Goal: Task Accomplishment & Management: Complete application form

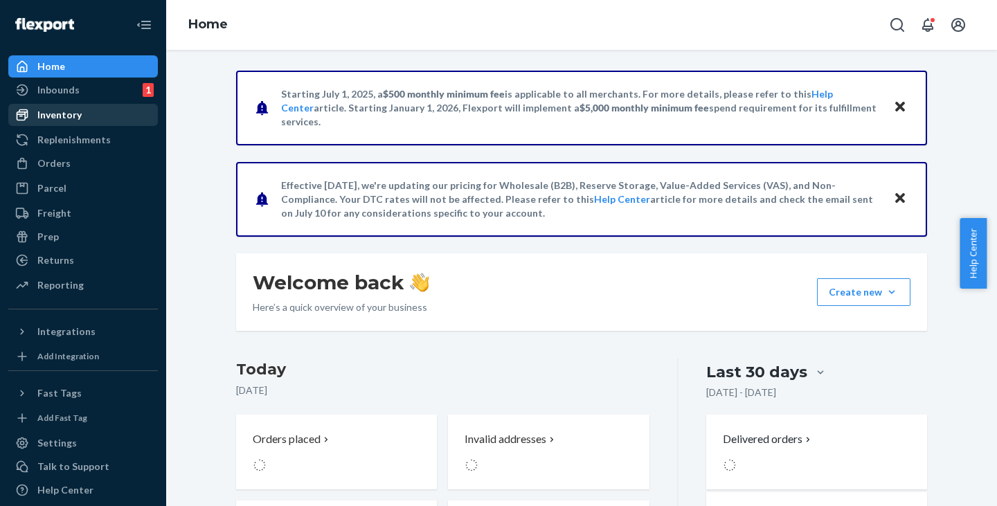
click at [66, 116] on div "Inventory" at bounding box center [59, 115] width 44 height 14
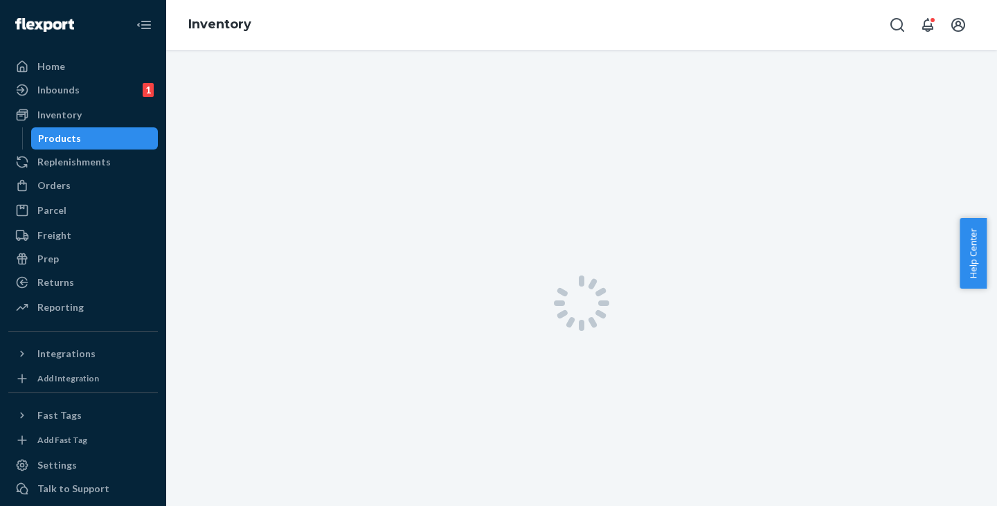
click at [78, 138] on div "Products" at bounding box center [95, 138] width 125 height 19
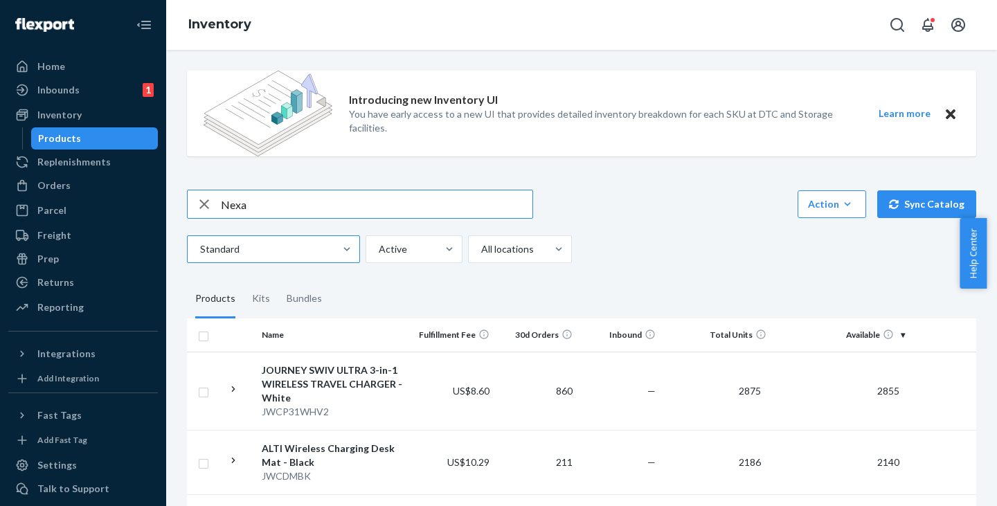
type input "Nexa"
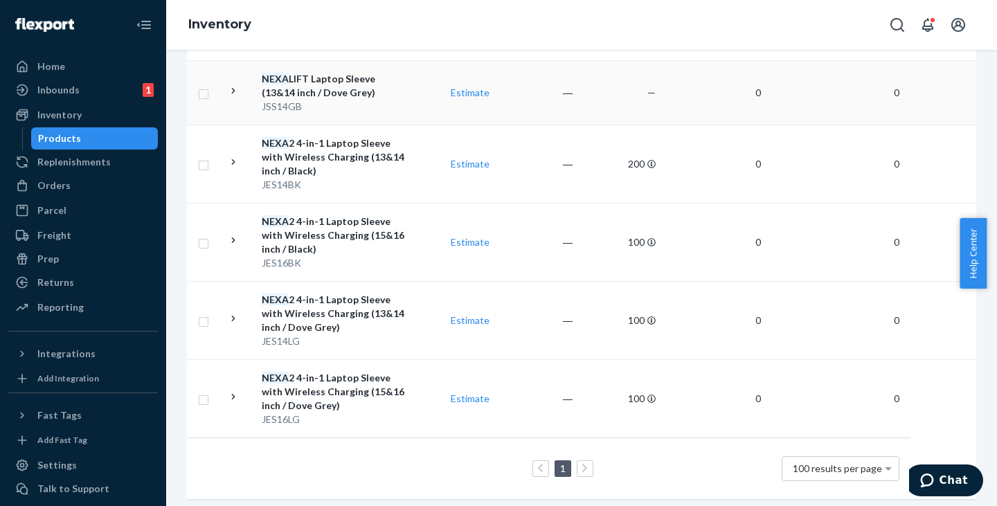
scroll to position [879, 0]
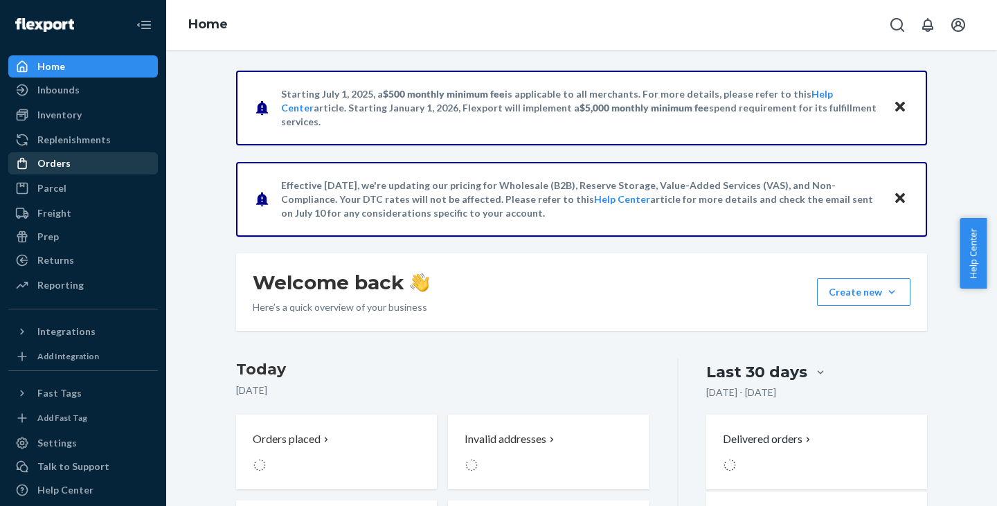
click at [59, 167] on div "Orders" at bounding box center [53, 163] width 33 height 14
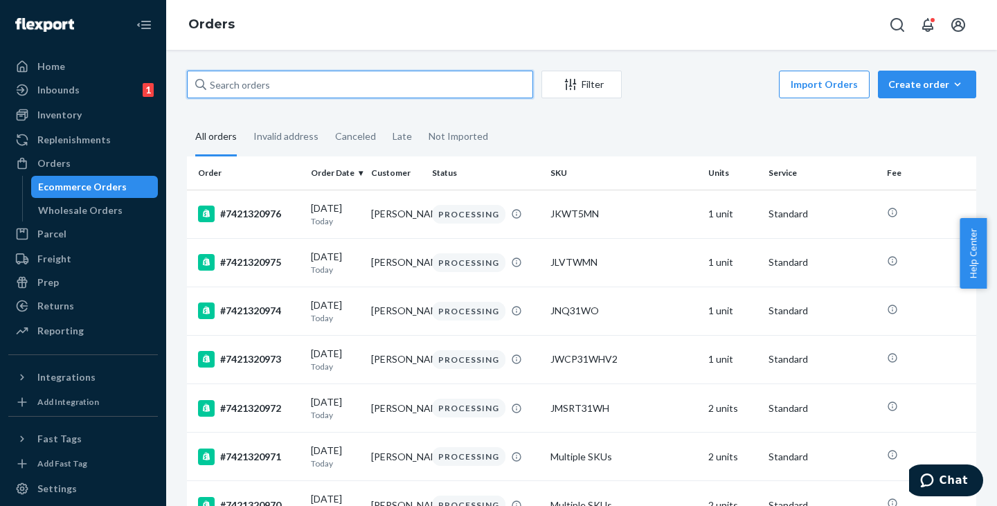
click at [242, 93] on input "text" at bounding box center [360, 85] width 346 height 28
paste input "LIZ WHITLEY"
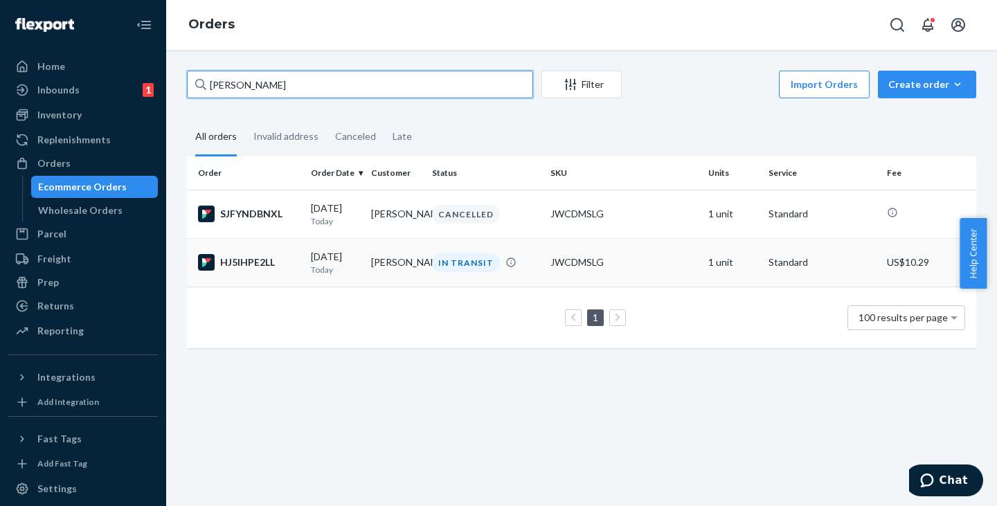
type input "LIZ WHITLEY"
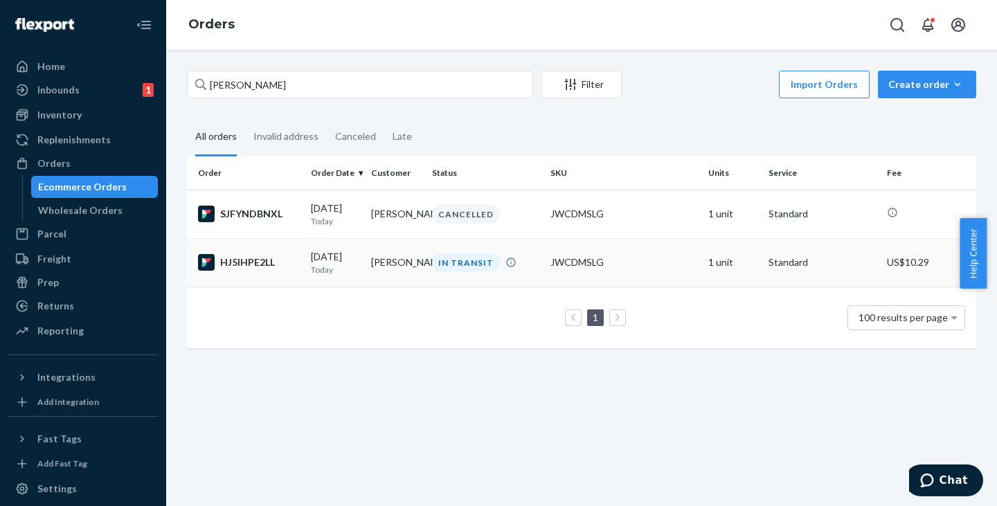
click at [368, 260] on td "LIZ WHITLEY" at bounding box center [396, 262] width 60 height 48
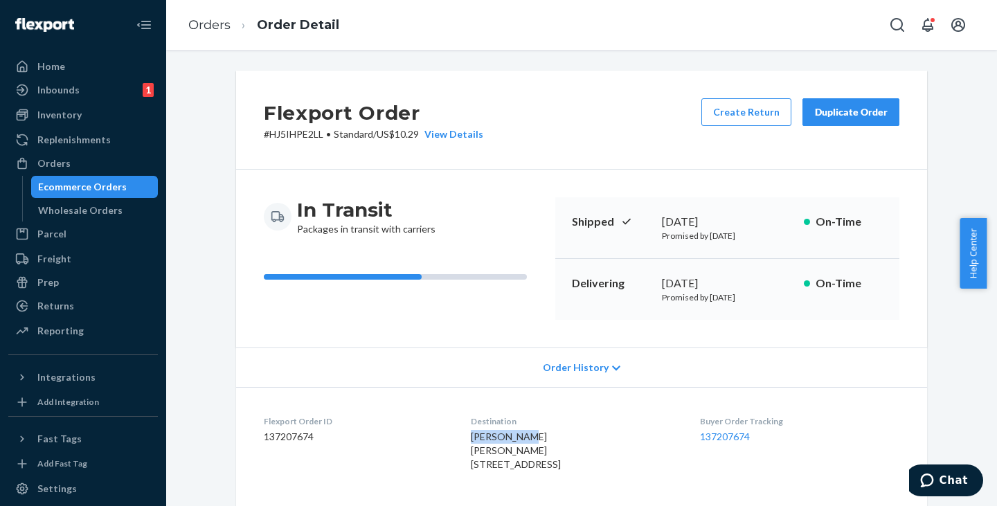
drag, startPoint x: 457, startPoint y: 436, endPoint x: 521, endPoint y: 435, distance: 63.7
click at [521, 435] on dl "Flexport Order ID 137207674 Destination LIZ WHITLEY LIZ WHITLEY 8134 Park Place…" at bounding box center [581, 446] width 691 height 118
copy span "LIZ WHITLEY"
drag, startPoint x: 460, startPoint y: 462, endPoint x: 551, endPoint y: 462, distance: 91.4
click at [551, 462] on div "LIZ WHITLEY LIZ WHITLEY 8134 Park Place Blvd Houston, TX 77017-3033 US" at bounding box center [574, 451] width 206 height 42
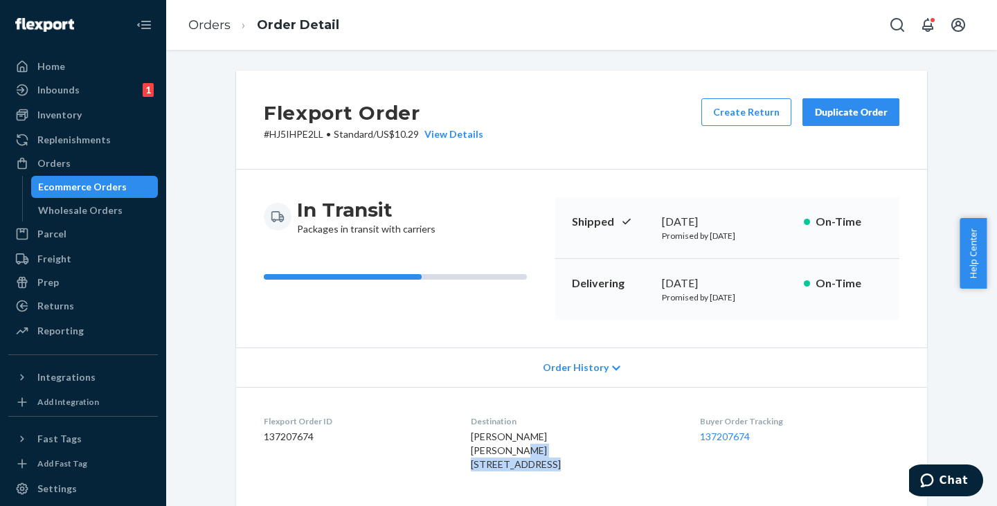
copy span "8134 Park Place Blvd"
click at [471, 470] on span "LIZ WHITLEY LIZ WHITLEY 8134 Park Place Blvd Houston, TX 77017-3033 US" at bounding box center [516, 450] width 90 height 39
copy span "Houston"
click at [528, 470] on span "LIZ WHITLEY LIZ WHITLEY 8134 Park Place Blvd Houston, TX 77017-3033 US" at bounding box center [516, 450] width 90 height 39
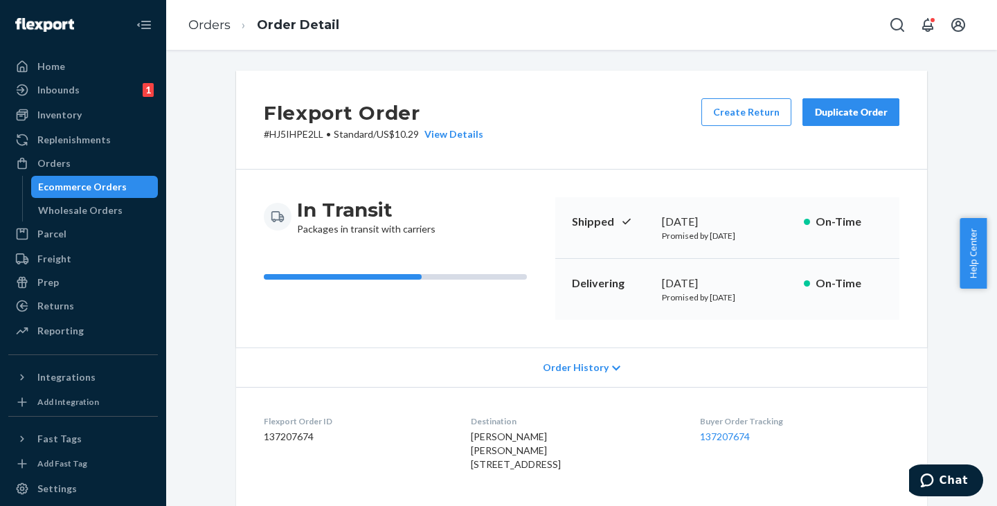
click at [528, 470] on span "LIZ WHITLEY LIZ WHITLEY 8134 Park Place Blvd Houston, TX 77017-3033 US" at bounding box center [516, 450] width 90 height 39
copy span "77017-3033"
click at [295, 131] on p "# HJ5IHPE2LL • Standard / US$10.29 View Details" at bounding box center [373, 134] width 219 height 14
copy p "HJ5IHPE2LL"
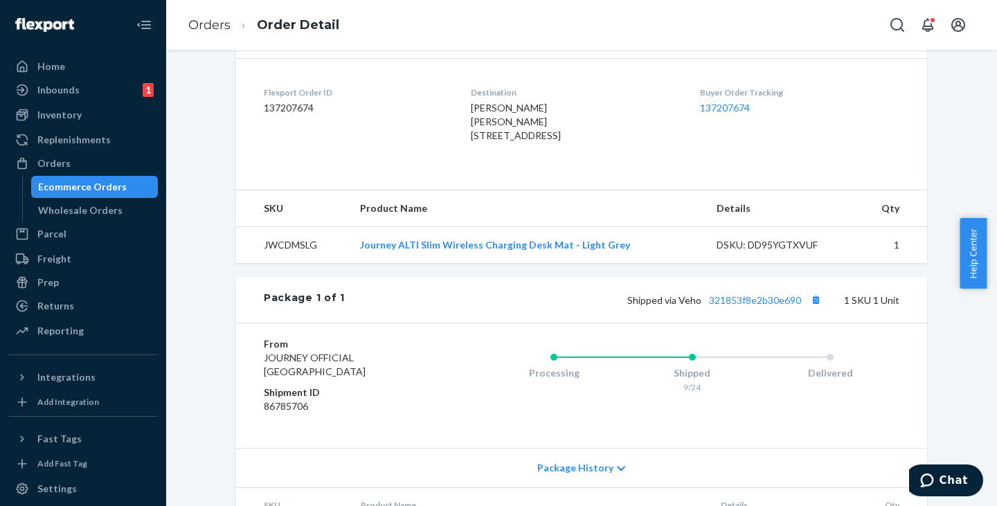
scroll to position [346, 0]
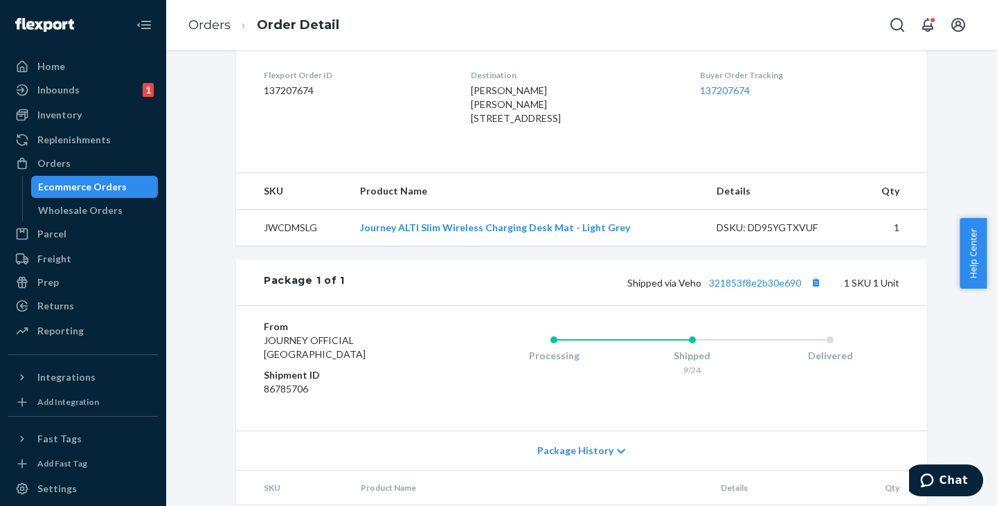
click at [304, 246] on td "JWCDMSLG" at bounding box center [292, 228] width 113 height 37
copy td "JWCDMSLG"
drag, startPoint x: 611, startPoint y: 256, endPoint x: 352, endPoint y: 251, distance: 258.3
click at [352, 246] on td "Journey ALTI Slim Wireless Charging Desk Mat - Light Grey" at bounding box center [527, 228] width 357 height 37
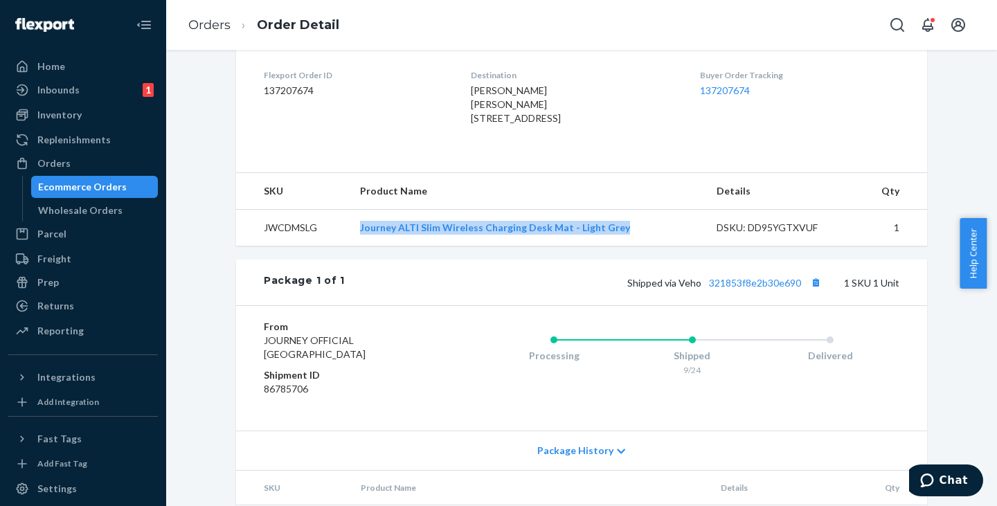
copy link "Journey ALTI Slim Wireless Charging Desk Mat - Light Grey"
click at [120, 186] on div "Ecommerce Orders" at bounding box center [82, 187] width 89 height 14
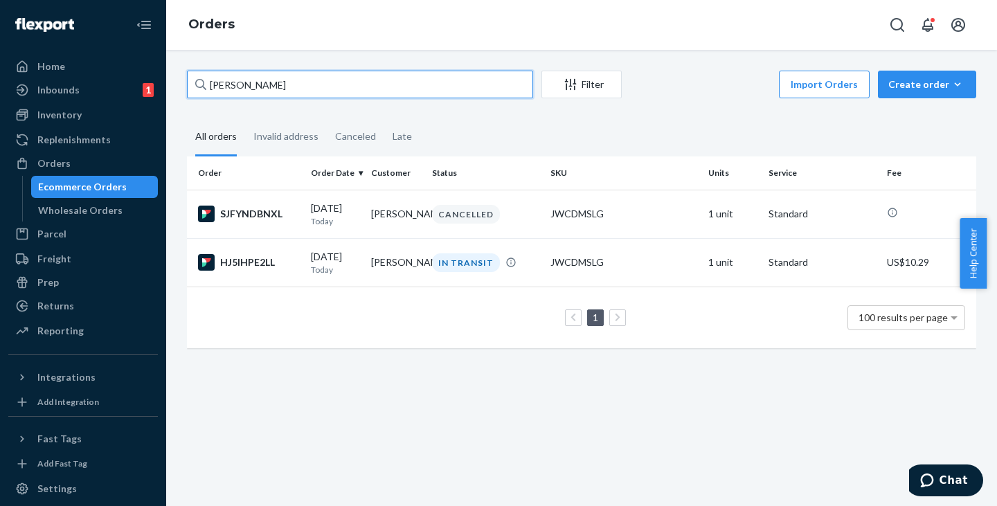
drag, startPoint x: 298, startPoint y: 81, endPoint x: 191, endPoint y: 82, distance: 107.3
click at [191, 82] on input "LIZ WHITLEY" at bounding box center [360, 85] width 346 height 28
paste input "YOSLY DUME"
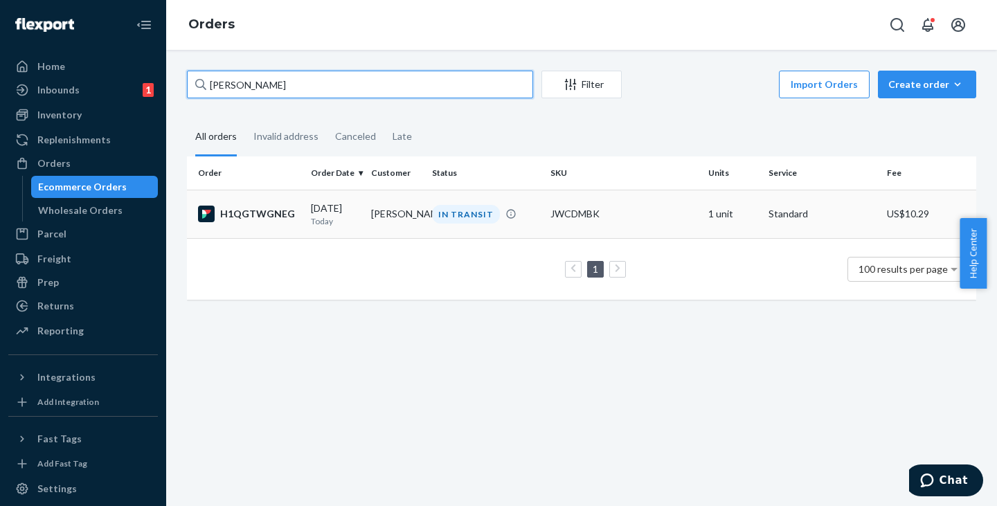
type input "YOSLY DUME"
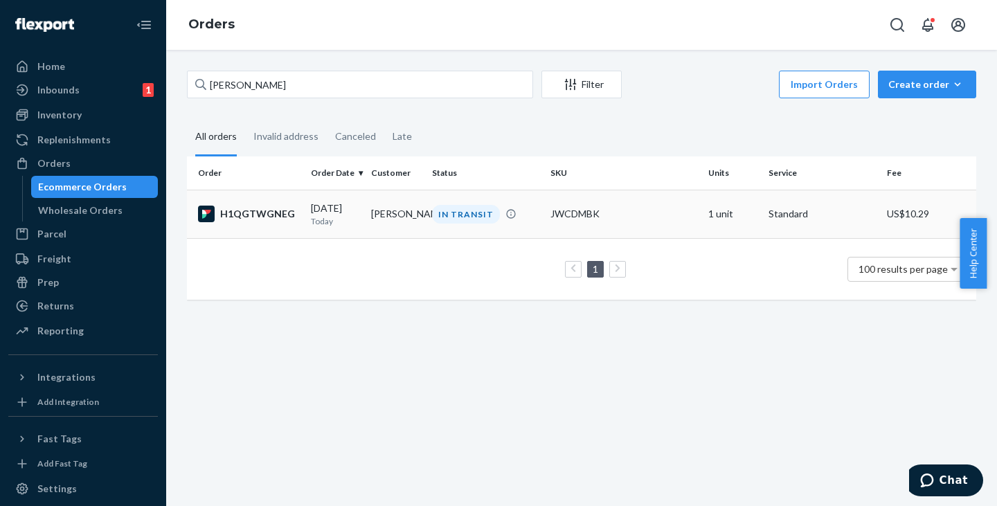
click at [363, 216] on td "09/24/2025 Today" at bounding box center [335, 214] width 60 height 48
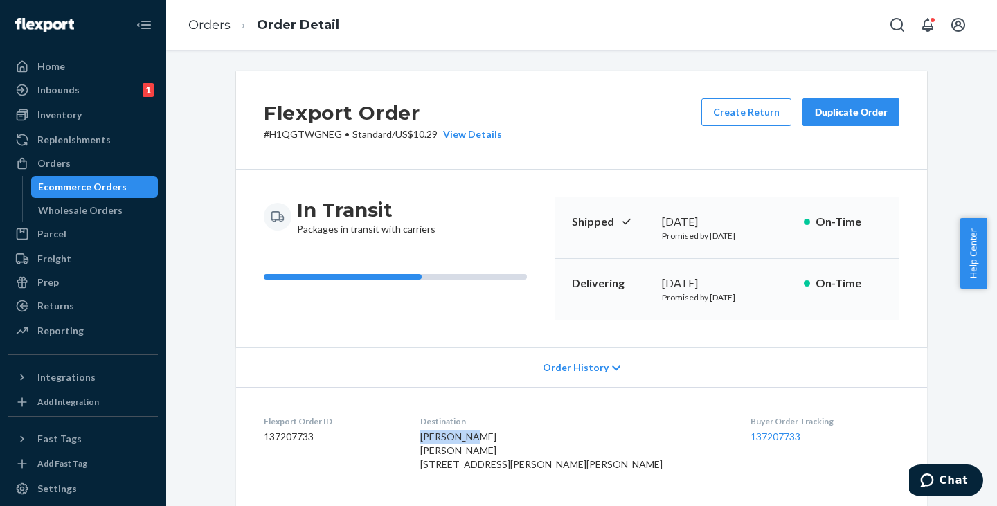
drag, startPoint x: 475, startPoint y: 433, endPoint x: 517, endPoint y: 433, distance: 42.2
click at [517, 433] on div "YOSLY DUME YOSLY DUME 8700 N Kendall Dr Ste 208 Miami, FL 33176-2206 US" at bounding box center [574, 451] width 308 height 42
copy span "YOSLY DUME"
drag, startPoint x: 574, startPoint y: 463, endPoint x: 457, endPoint y: 459, distance: 117.1
click at [457, 459] on dl "Flexport Order ID 137207733 Destination YOSLY DUME YOSLY DUME 8700 N Kendall Dr…" at bounding box center [581, 446] width 691 height 118
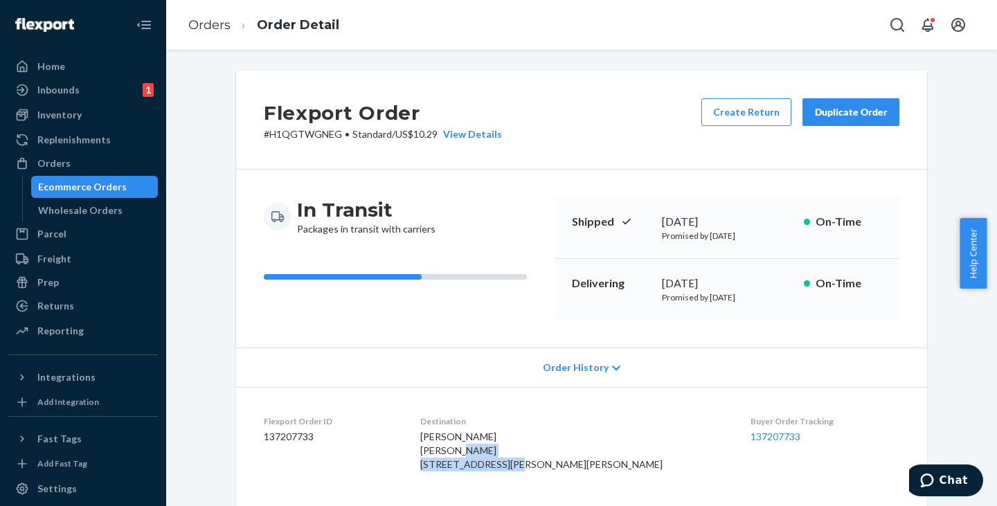
copy span "8700 N Kendall Dr Ste 208"
click at [472, 470] on span "YOSLY DUME YOSLY DUME 8700 N Kendall Dr Ste 208 Miami, FL 33176-2206 US" at bounding box center [541, 450] width 242 height 39
copy span "Miami"
click at [519, 470] on span "YOSLY DUME YOSLY DUME 8700 N Kendall Dr Ste 208 Miami, FL 33176-2206 US" at bounding box center [541, 450] width 242 height 39
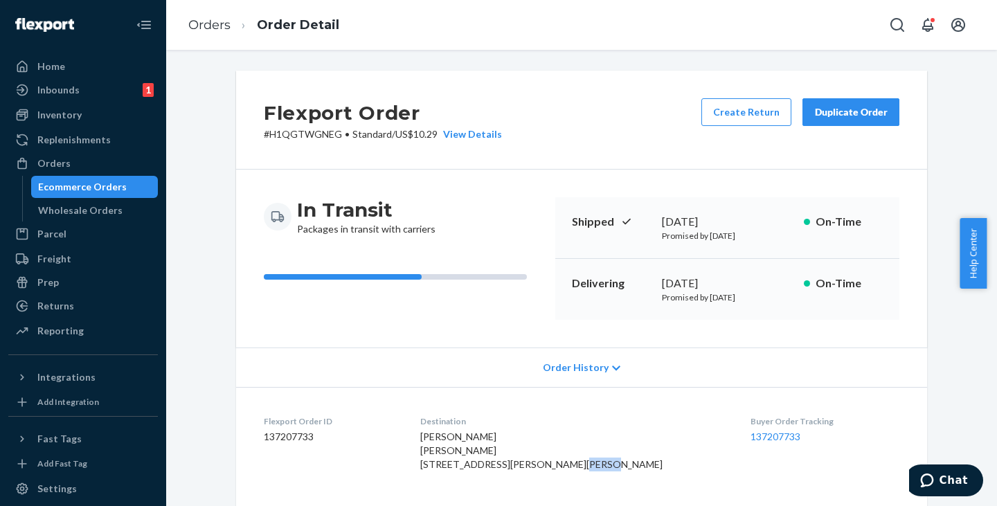
click at [519, 470] on span "YOSLY DUME YOSLY DUME 8700 N Kendall Dr Ste 208 Miami, FL 33176-2206 US" at bounding box center [541, 450] width 242 height 39
click at [300, 131] on p "# H1QGTWGNEG • Standard / US$10.29 View Details" at bounding box center [383, 134] width 238 height 14
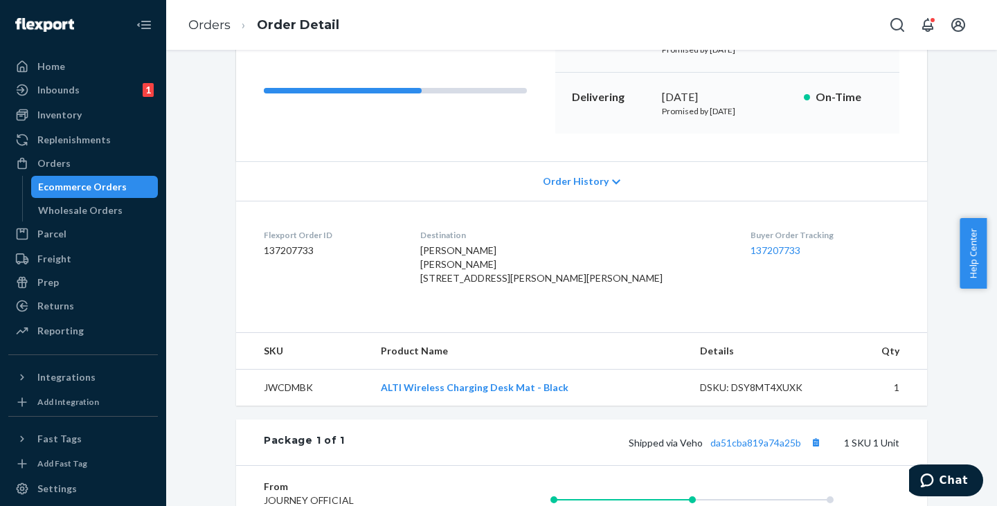
scroll to position [277, 0]
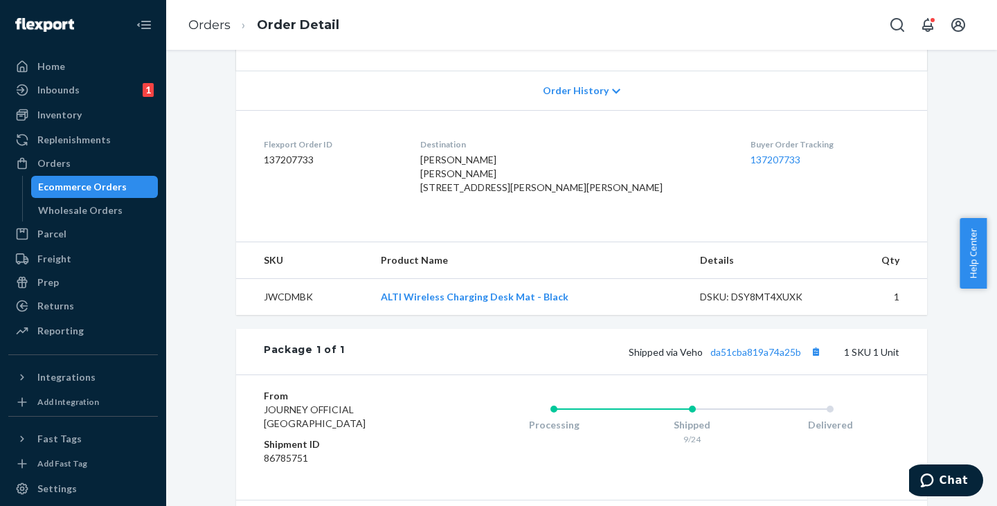
click at [285, 316] on td "JWCDMBK" at bounding box center [303, 297] width 134 height 37
drag, startPoint x: 563, startPoint y: 324, endPoint x: 379, endPoint y: 323, distance: 184.2
click at [379, 316] on td "ALTI Wireless Charging Desk Mat - Black" at bounding box center [529, 297] width 319 height 37
click at [89, 183] on div "Ecommerce Orders" at bounding box center [82, 187] width 89 height 14
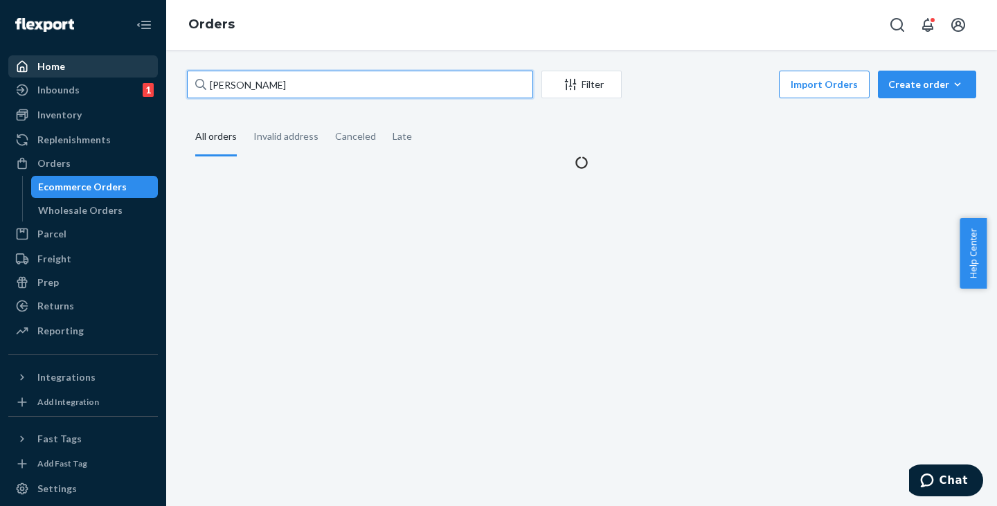
drag, startPoint x: 299, startPoint y: 84, endPoint x: 131, endPoint y: 60, distance: 169.9
click at [131, 60] on div "Home Inbounds 1 Shipping Plans Problems 1 Inventory Products Replenishments Ord…" at bounding box center [498, 253] width 997 height 506
paste input "LORRAINE ACOSTA"
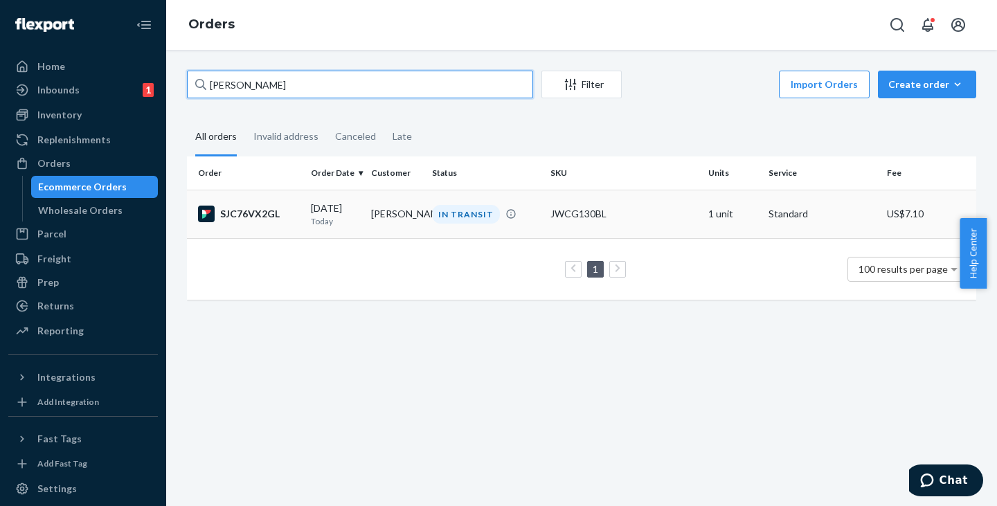
type input "LORRAINE ACOST"
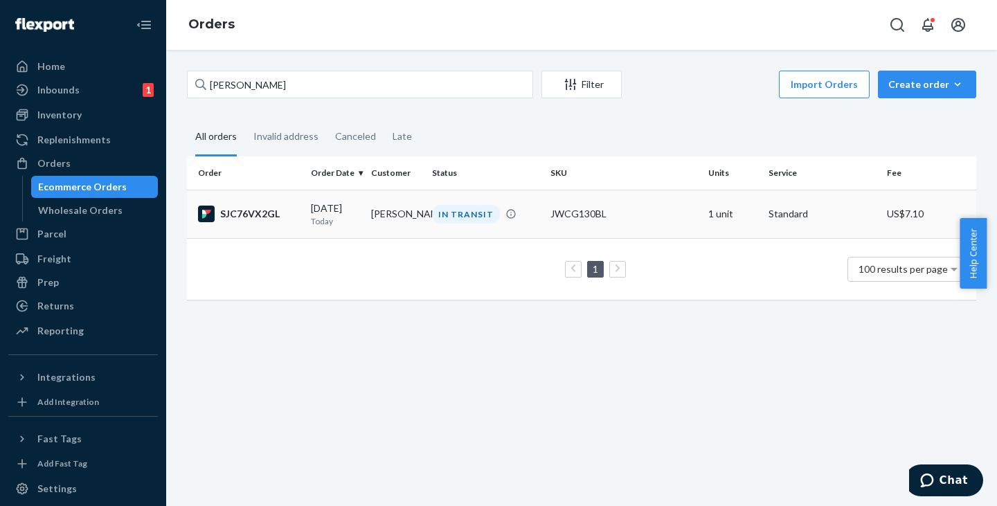
click at [393, 210] on td "LORRAINE ACOSTA" at bounding box center [396, 214] width 60 height 48
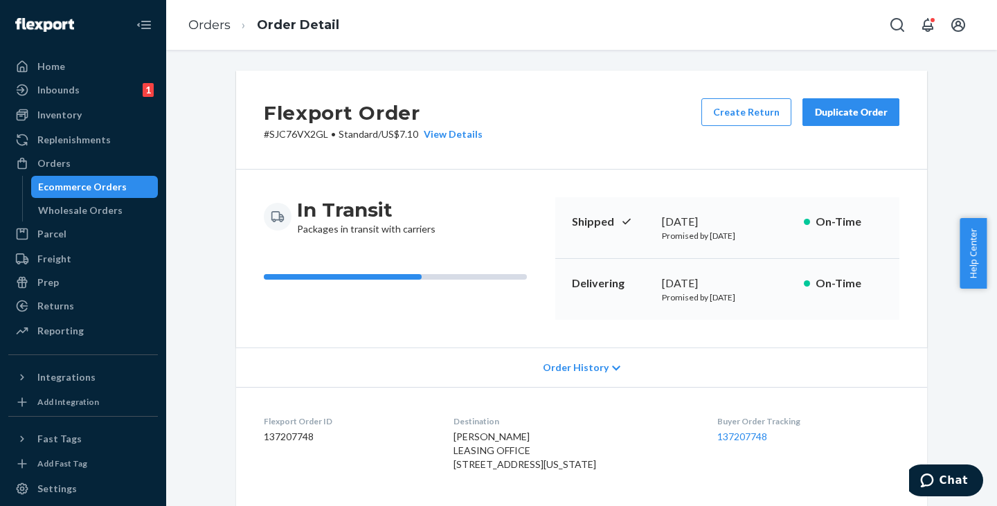
click at [541, 469] on div "LORRAINE ACOSTA LEASING OFFICE 3365 Landmark Ln Colorado Springs, CO 80910-2305…" at bounding box center [575, 451] width 242 height 42
drag, startPoint x: 532, startPoint y: 467, endPoint x: 447, endPoint y: 465, distance: 85.2
click at [454, 465] on div "LORRAINE ACOSTA LEASING OFFICE 3365 Landmark Ln Colorado Springs, CO 80910-2305…" at bounding box center [575, 451] width 242 height 42
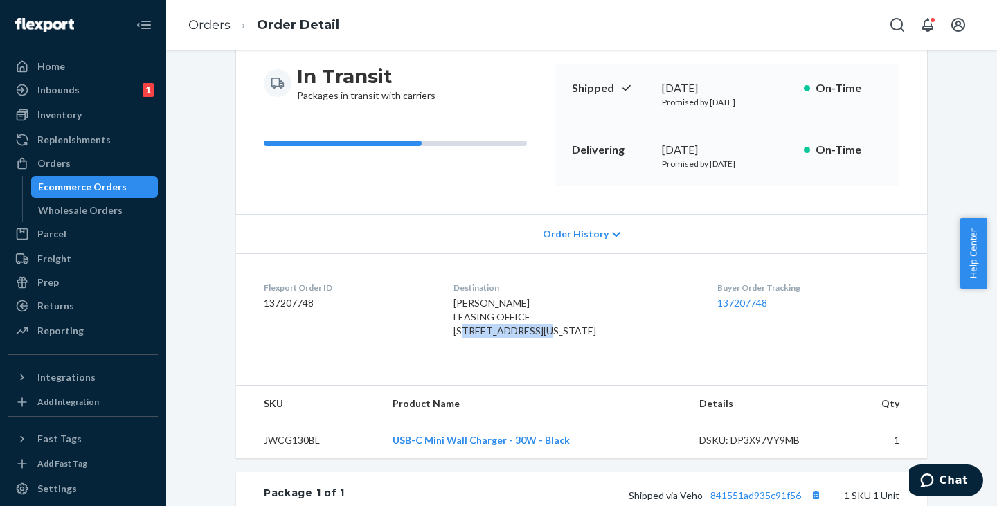
scroll to position [138, 0]
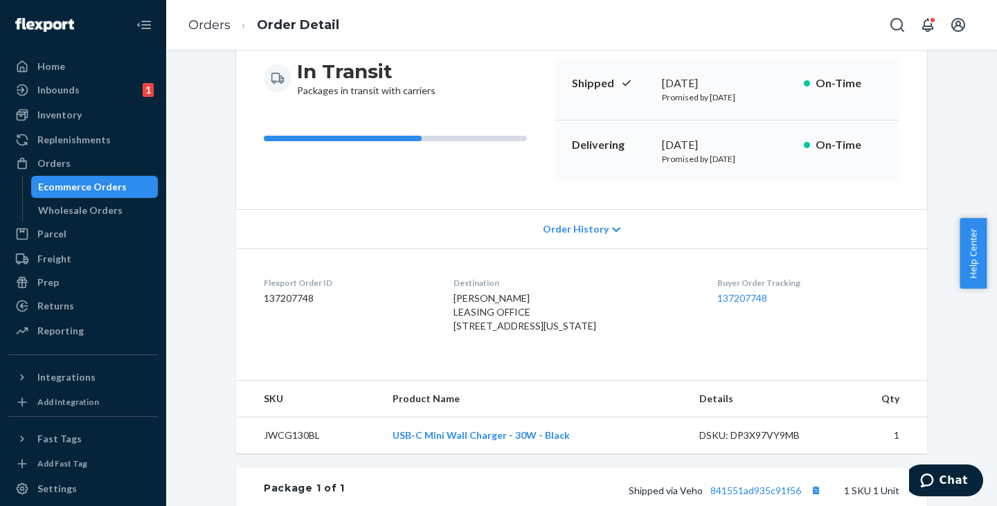
click at [455, 332] on span "LORRAINE ACOSTA LEASING OFFICE 3365 Landmark Ln Colorado Springs, CO 80910-2305…" at bounding box center [525, 311] width 143 height 39
click at [550, 332] on span "LORRAINE ACOSTA LEASING OFFICE 3365 Landmark Ln Colorado Springs, CO 80910-2305…" at bounding box center [525, 311] width 143 height 39
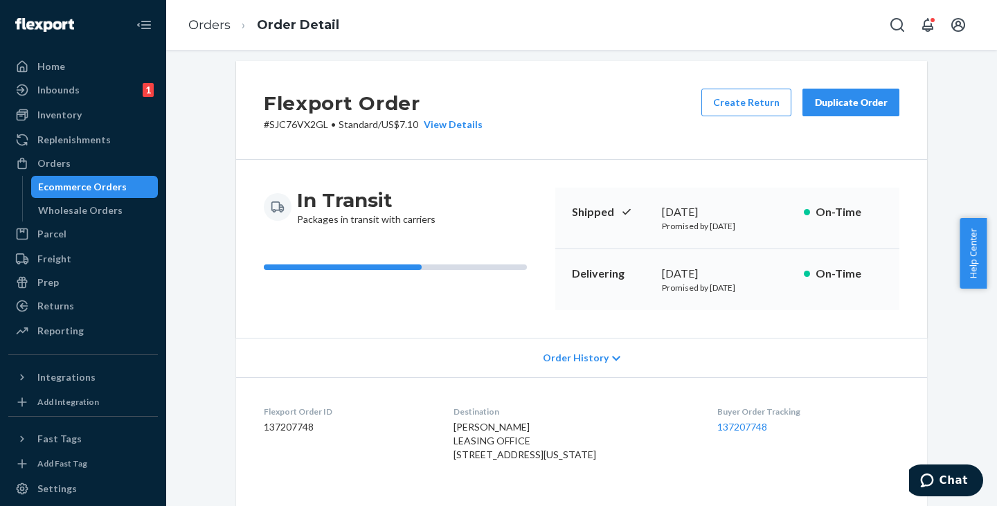
scroll to position [0, 0]
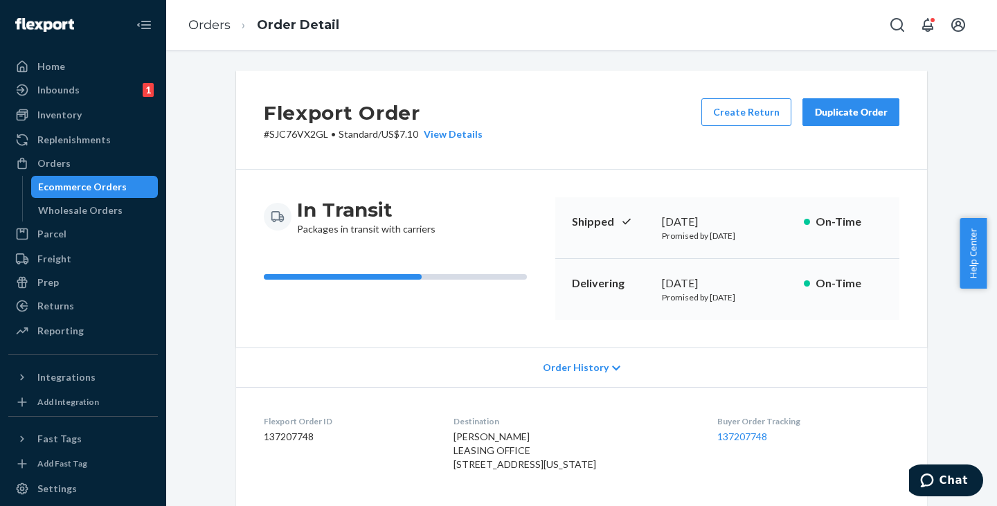
click at [292, 140] on p "# SJC76VX2GL • Standard / US$7.10 View Details" at bounding box center [373, 134] width 219 height 14
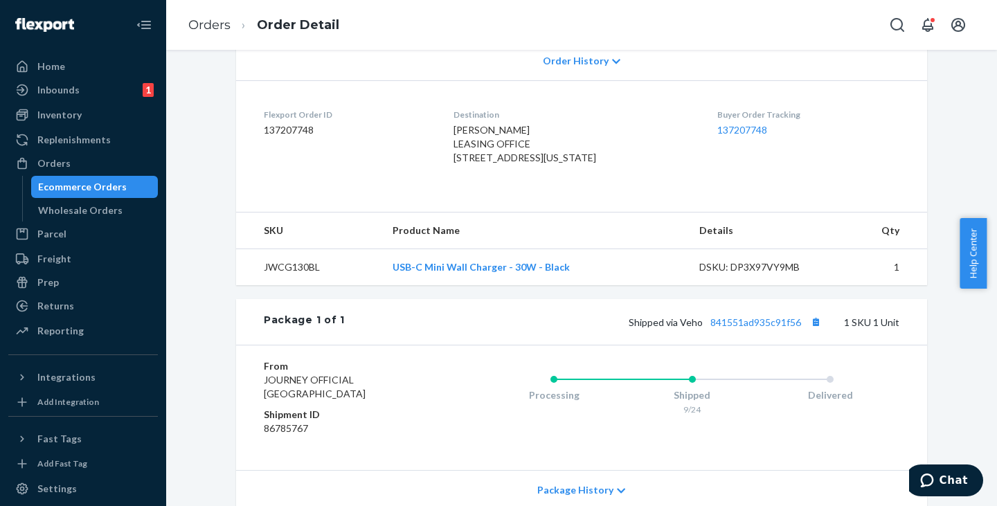
scroll to position [415, 0]
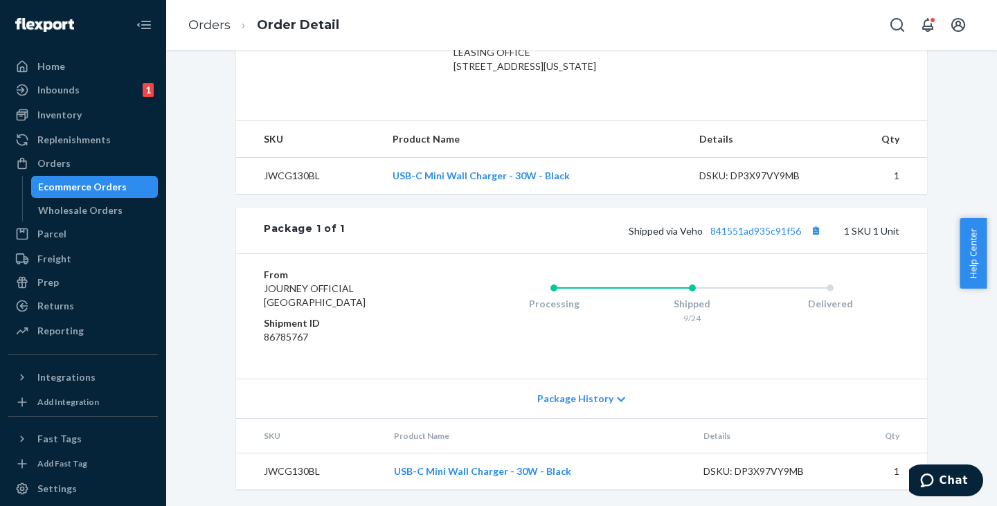
click at [285, 186] on td "JWCG130BL" at bounding box center [308, 176] width 145 height 37
drag, startPoint x: 578, startPoint y: 188, endPoint x: 391, endPoint y: 186, distance: 187.7
click at [391, 186] on td "USB-C Mini Wall Charger - 30W - Black" at bounding box center [535, 176] width 306 height 37
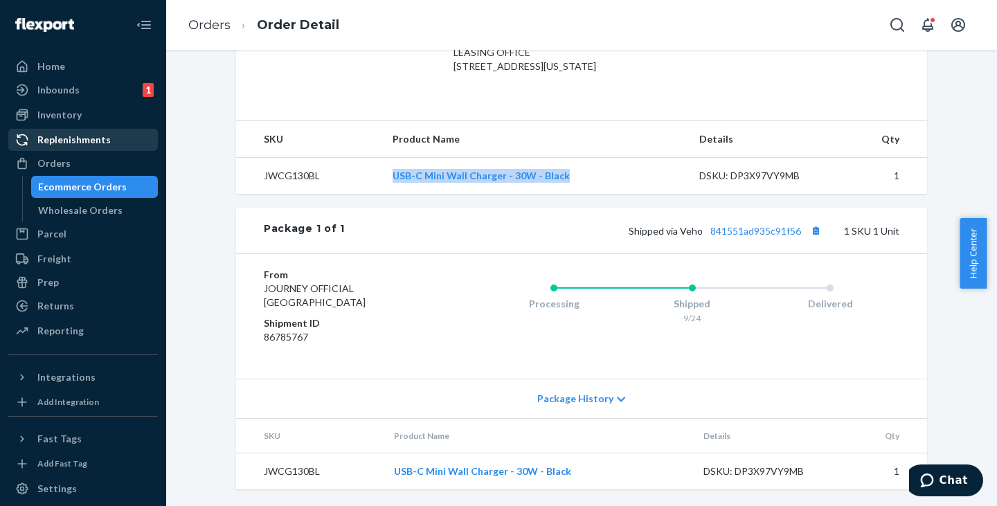
drag, startPoint x: 87, startPoint y: 187, endPoint x: 145, endPoint y: 134, distance: 77.9
click at [88, 187] on div "Ecommerce Orders" at bounding box center [82, 187] width 89 height 14
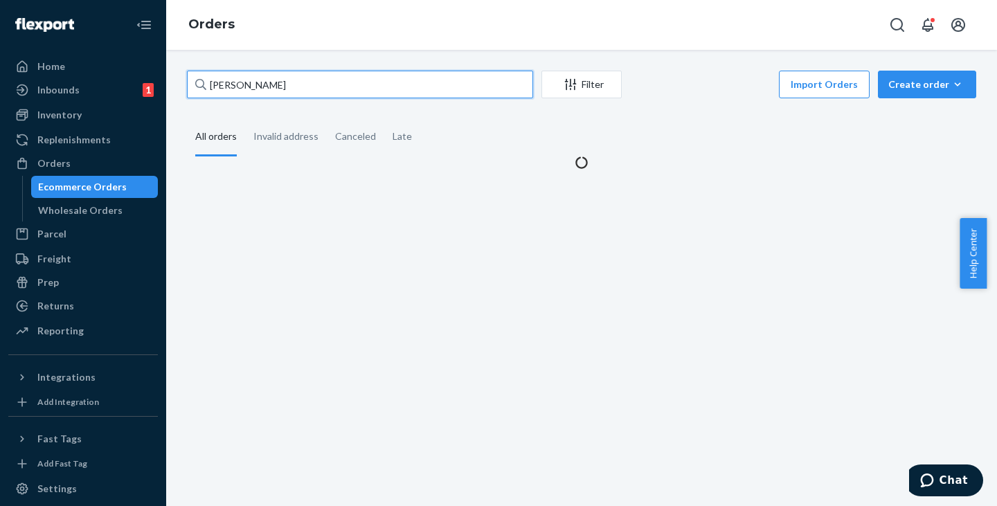
drag, startPoint x: 311, startPoint y: 85, endPoint x: 197, endPoint y: 80, distance: 114.3
click at [197, 80] on div "LORRAINE ACOST" at bounding box center [360, 85] width 346 height 28
paste input "JAMIE PINKOWSKI,"
type input "JAMIE PINKOWSKI"
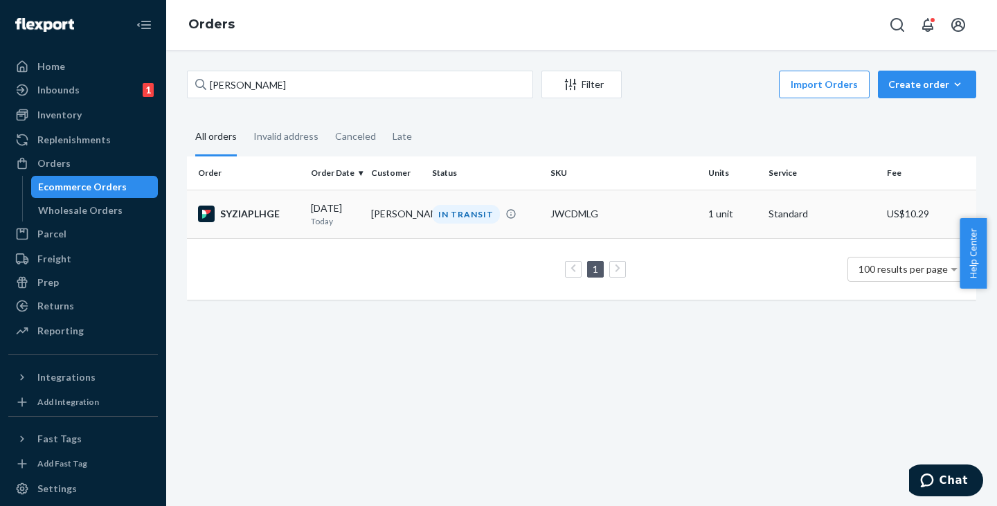
click at [390, 217] on td "JAMIE PINKOWSKI" at bounding box center [396, 214] width 60 height 48
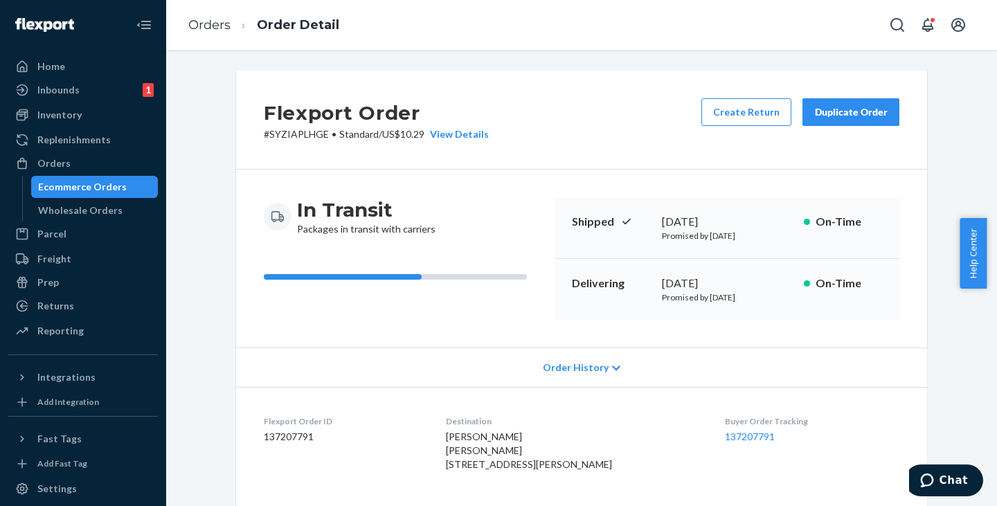
drag, startPoint x: 541, startPoint y: 468, endPoint x: 501, endPoint y: 469, distance: 40.9
click at [507, 469] on div "JAMIE PINKOWSKI JAMIE PINKOWSKI 17955 Haggerty Rd Northville, MI 48168-9513 US" at bounding box center [575, 451] width 258 height 42
drag, startPoint x: 461, startPoint y: 465, endPoint x: 451, endPoint y: 465, distance: 9.7
click at [451, 465] on dl "Flexport Order ID 137207791 Destination JAMIE PINKOWSKI JAMIE PINKOWSKI 17955 H…" at bounding box center [581, 446] width 691 height 118
click at [472, 466] on span "JAMIE PINKOWSKI JAMIE PINKOWSKI 17955 Haggerty Rd Northville, MI 48168-9513 US" at bounding box center [529, 450] width 166 height 39
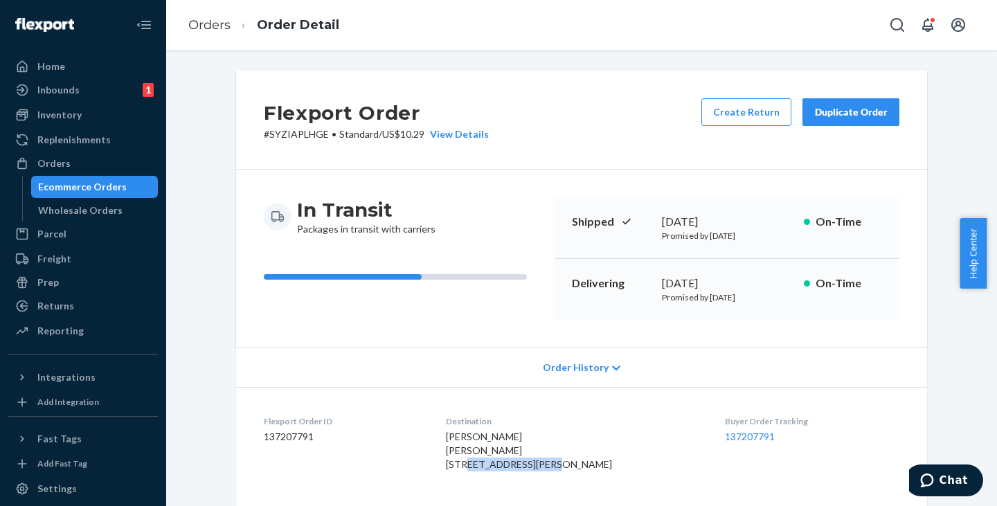
drag, startPoint x: 459, startPoint y: 465, endPoint x: 548, endPoint y: 471, distance: 88.8
click at [548, 471] on div "JAMIE PINKOWSKI JAMIE PINKOWSKI 17955 Haggerty Rd Northville, MI 48168-9513 US" at bounding box center [575, 451] width 258 height 42
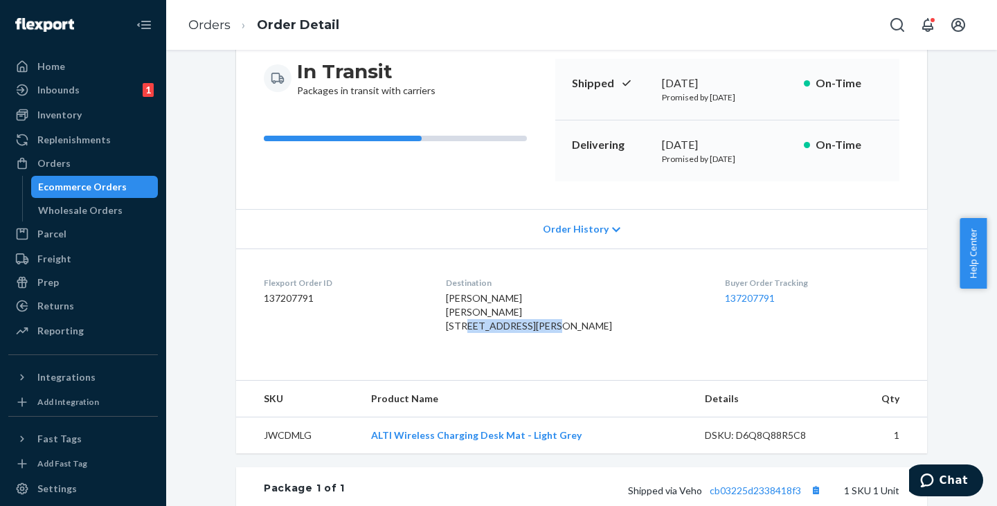
click at [476, 332] on span "JAMIE PINKOWSKI JAMIE PINKOWSKI 17955 Haggerty Rd Northville, MI 48168-9513 US" at bounding box center [529, 311] width 166 height 39
click at [528, 332] on span "JAMIE PINKOWSKI JAMIE PINKOWSKI 17955 Haggerty Rd Northville, MI 48168-9513 US" at bounding box center [529, 311] width 166 height 39
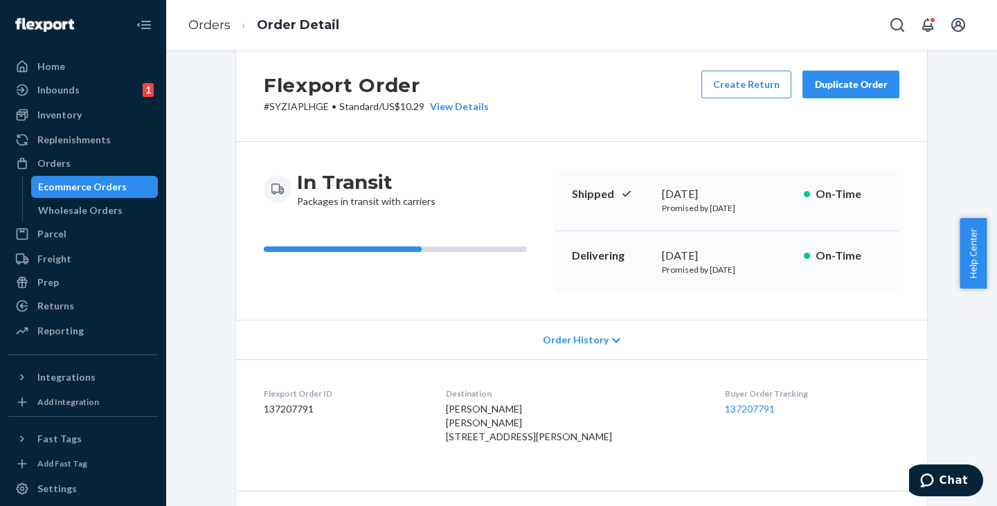
scroll to position [0, 0]
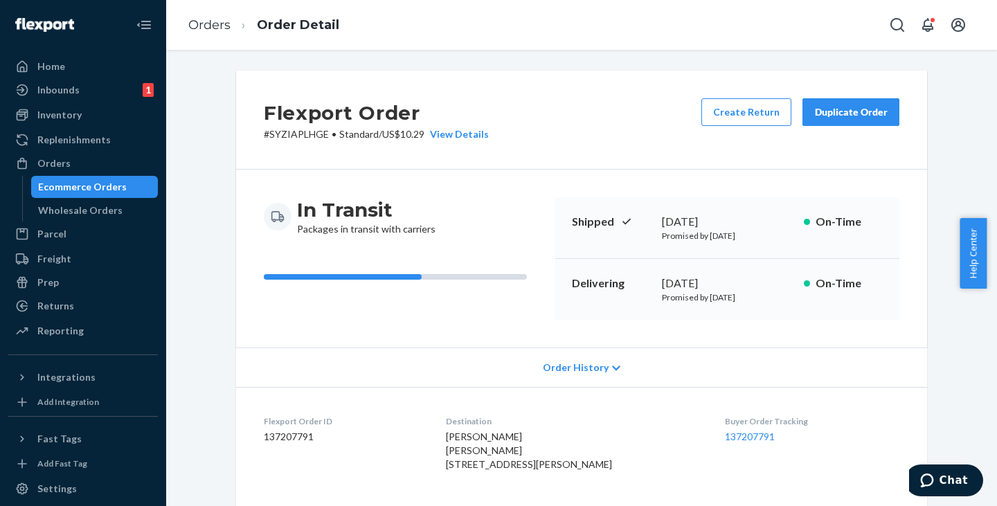
click at [291, 129] on p "# SYZIAPLHGE • Standard / US$10.29 View Details" at bounding box center [376, 134] width 225 height 14
click at [291, 130] on p "# SYZIAPLHGE • Standard / US$10.29 View Details" at bounding box center [376, 134] width 225 height 14
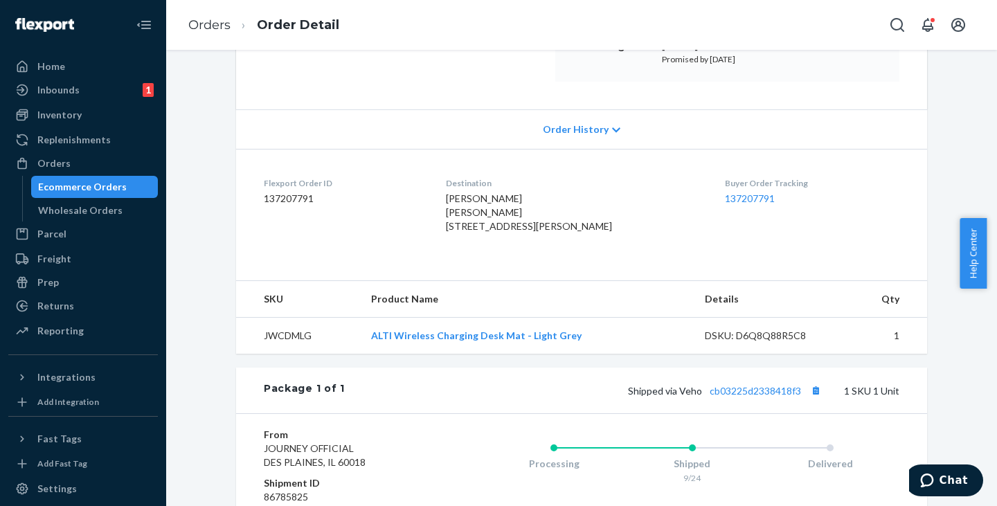
scroll to position [346, 0]
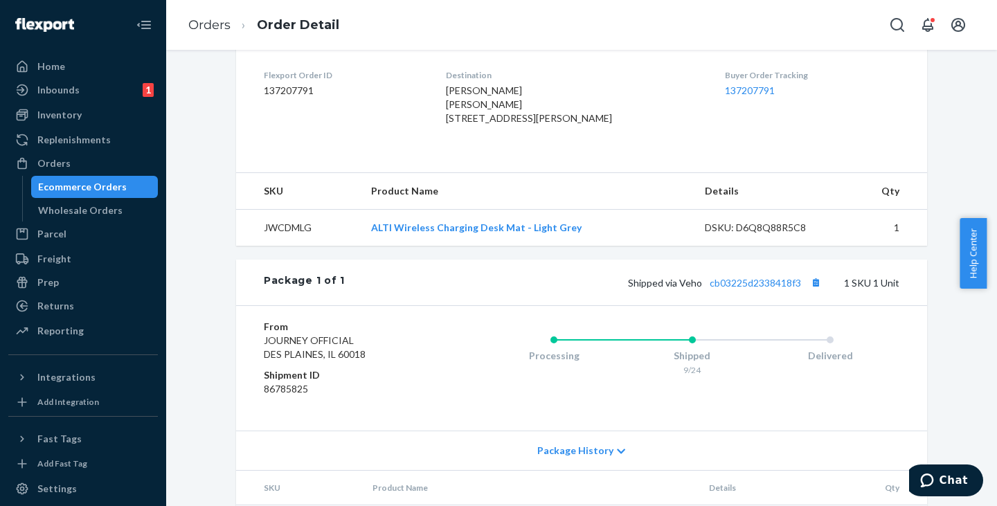
click at [286, 246] on td "JWCDMLG" at bounding box center [298, 228] width 124 height 37
drag, startPoint x: 591, startPoint y: 255, endPoint x: 373, endPoint y: 253, distance: 217.4
click at [373, 246] on td "ALTI Wireless Charging Desk Mat - Light Grey" at bounding box center [527, 228] width 334 height 37
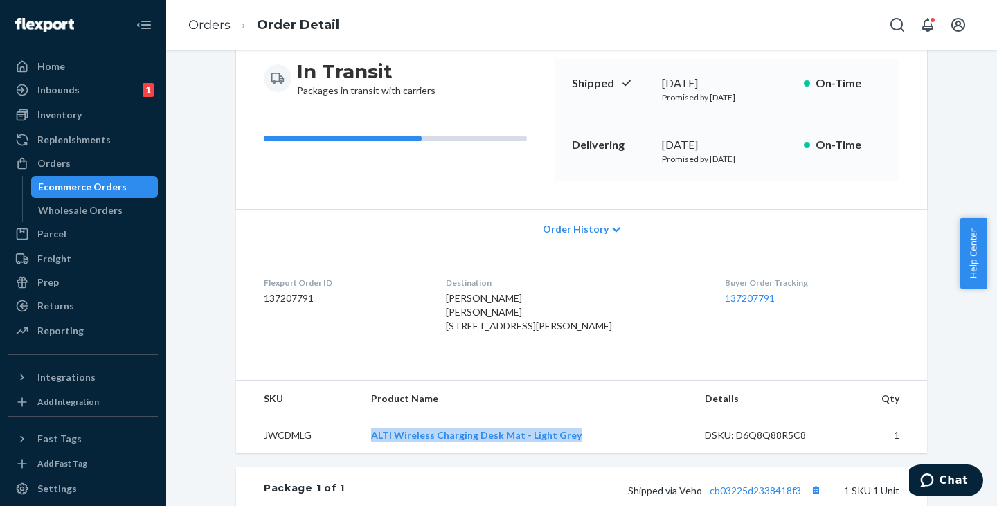
click at [96, 186] on div "Ecommerce Orders" at bounding box center [82, 187] width 89 height 14
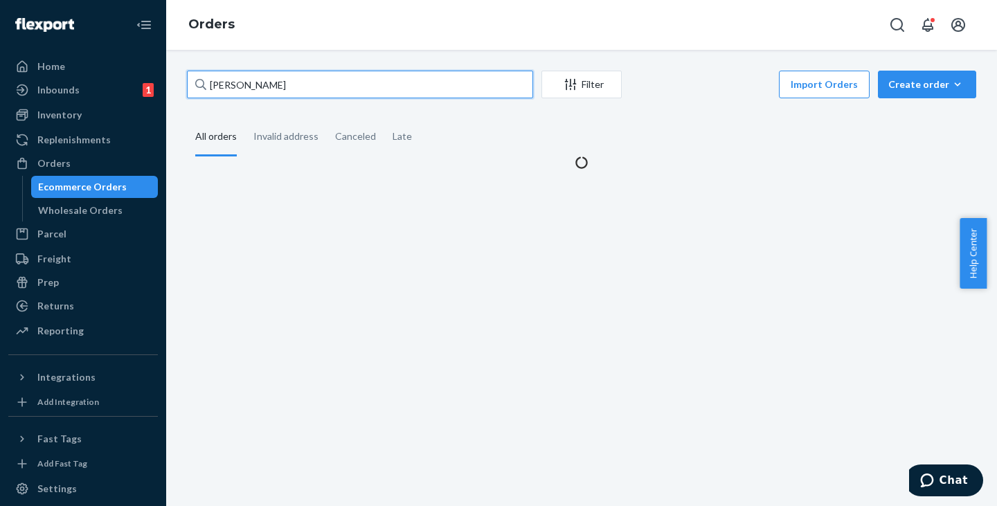
drag, startPoint x: 325, startPoint y: 90, endPoint x: 251, endPoint y: 87, distance: 74.9
click at [282, 91] on input "JAMIE PINKOWSKI" at bounding box center [360, 85] width 346 height 28
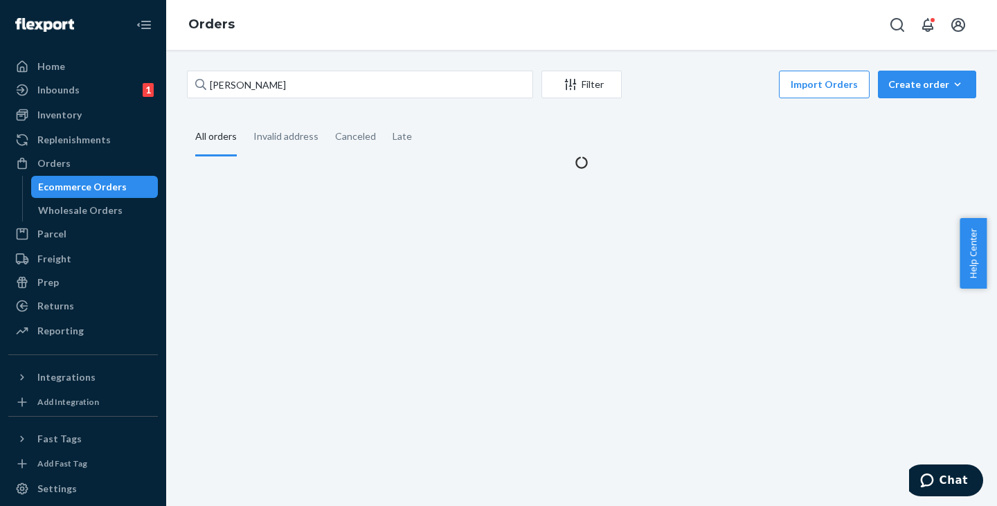
click at [170, 78] on div "JAMIE PINKOWSKI Filter Import Orders Create order Ecommerce order Removal order…" at bounding box center [581, 278] width 831 height 456
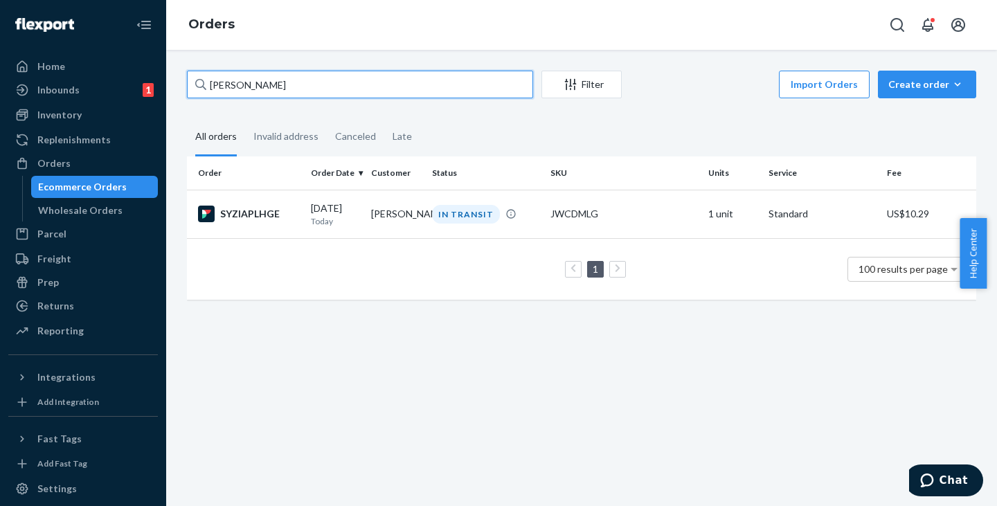
drag, startPoint x: 318, startPoint y: 95, endPoint x: 203, endPoint y: 95, distance: 114.9
click at [203, 95] on div "JAMIE PINKOWSKI" at bounding box center [360, 85] width 346 height 28
paste input "TABOR, JESSICA MARIE"
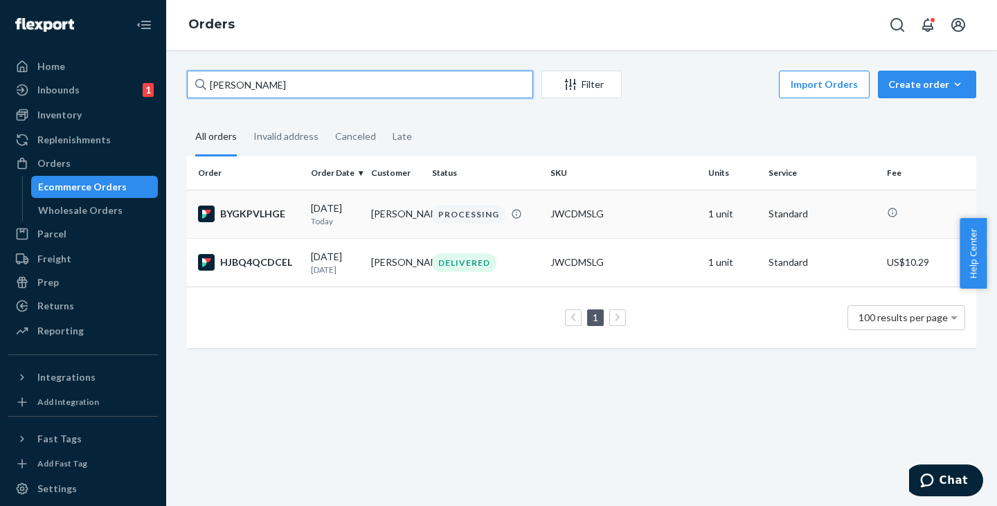
type input "TABOR, JESSICA MARIE"
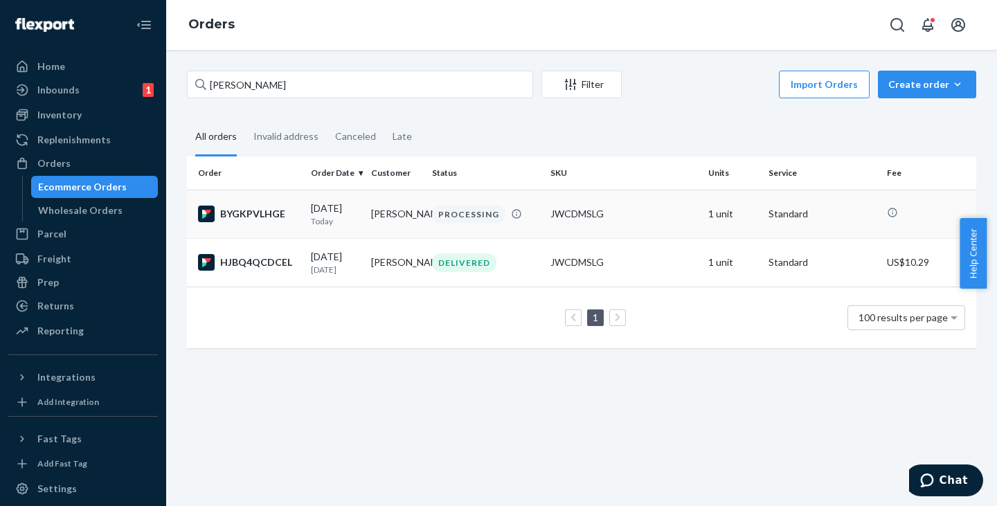
click at [385, 219] on td "TABOR, JESSICA MARIE" at bounding box center [396, 214] width 60 height 48
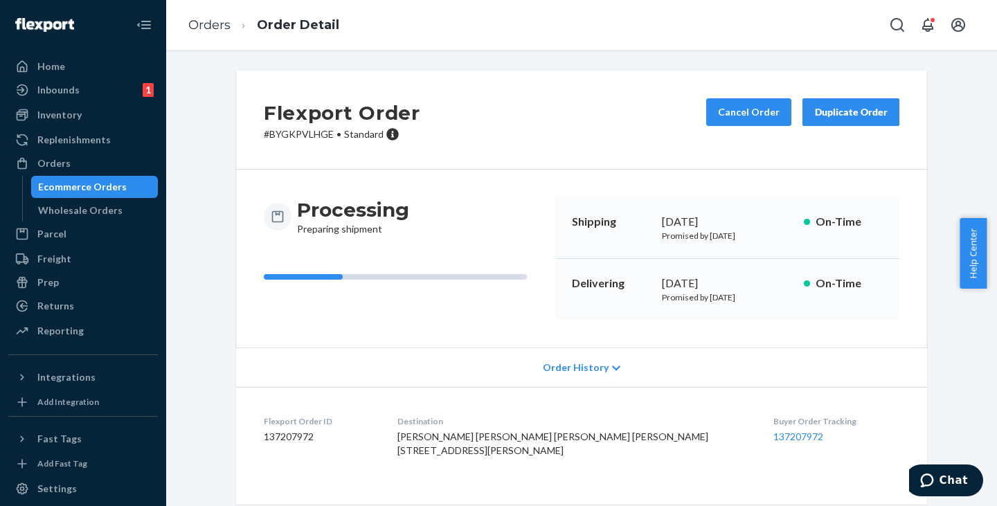
click at [291, 138] on p "# BYGKPVLHGE • Standard" at bounding box center [342, 134] width 156 height 14
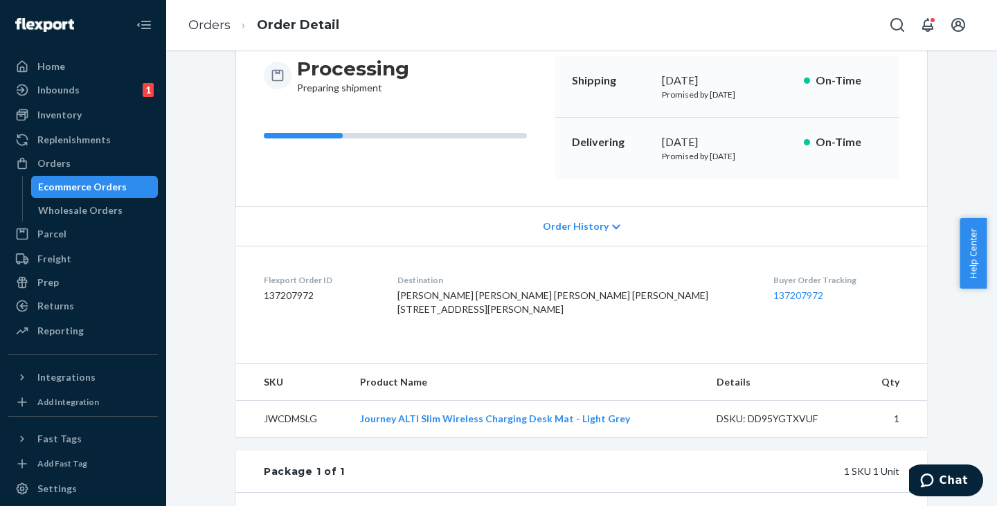
scroll to position [277, 0]
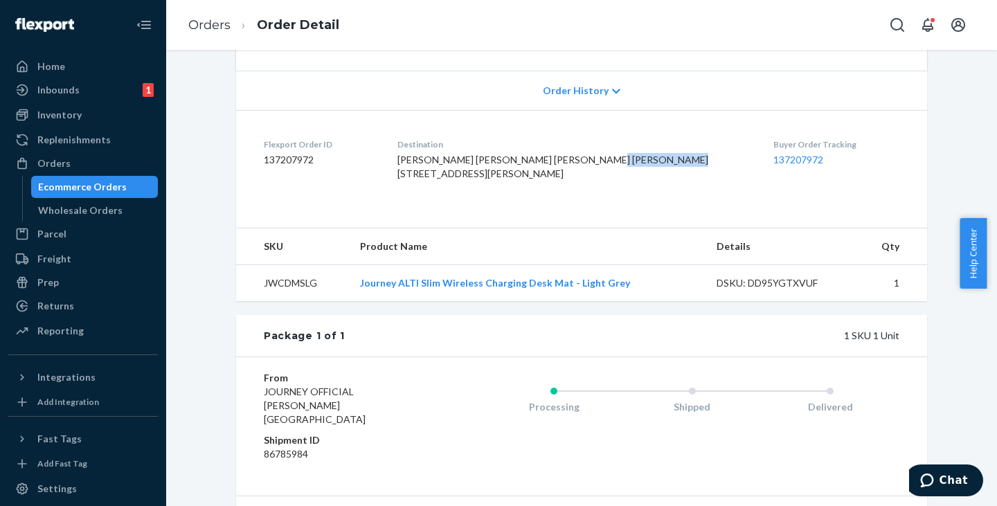
drag, startPoint x: 450, startPoint y: 183, endPoint x: 522, endPoint y: 184, distance: 72.0
click at [522, 184] on dl "Flexport Order ID 137207972 Destination TABOR JESSICA MARIE TABOR JESSICA MARIE…" at bounding box center [581, 162] width 691 height 104
click at [467, 179] on span "TABOR JESSICA MARIE TABOR JESSICA MARIE 750 Shar Cal Rd Calvert City, KY 42029-…" at bounding box center [552, 167] width 311 height 26
click at [533, 179] on span "TABOR JESSICA MARIE TABOR JESSICA MARIE 750 Shar Cal Rd Calvert City, KY 42029-…" at bounding box center [552, 167] width 311 height 26
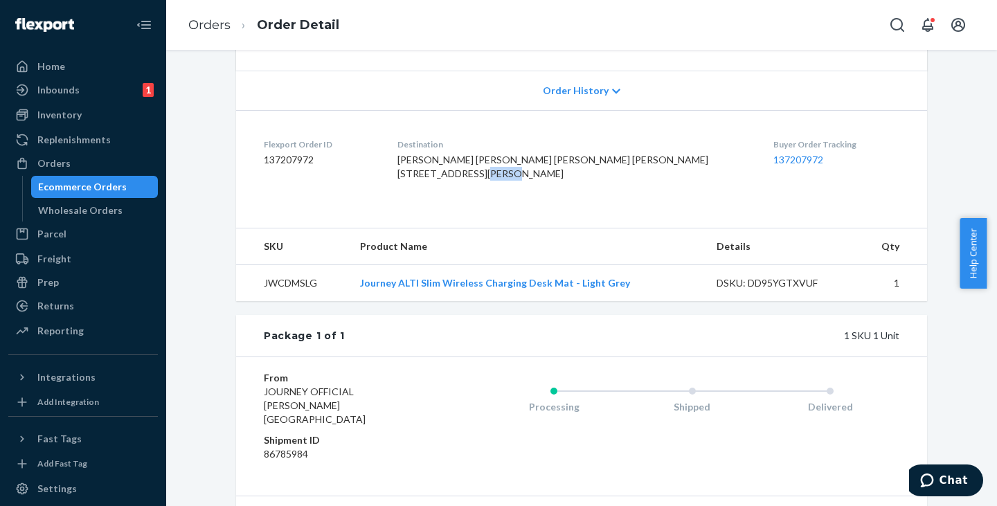
click at [533, 179] on span "TABOR JESSICA MARIE TABOR JESSICA MARIE 750 Shar Cal Rd Calvert City, KY 42029-…" at bounding box center [552, 167] width 311 height 26
click at [114, 181] on div "Ecommerce Orders" at bounding box center [82, 187] width 89 height 14
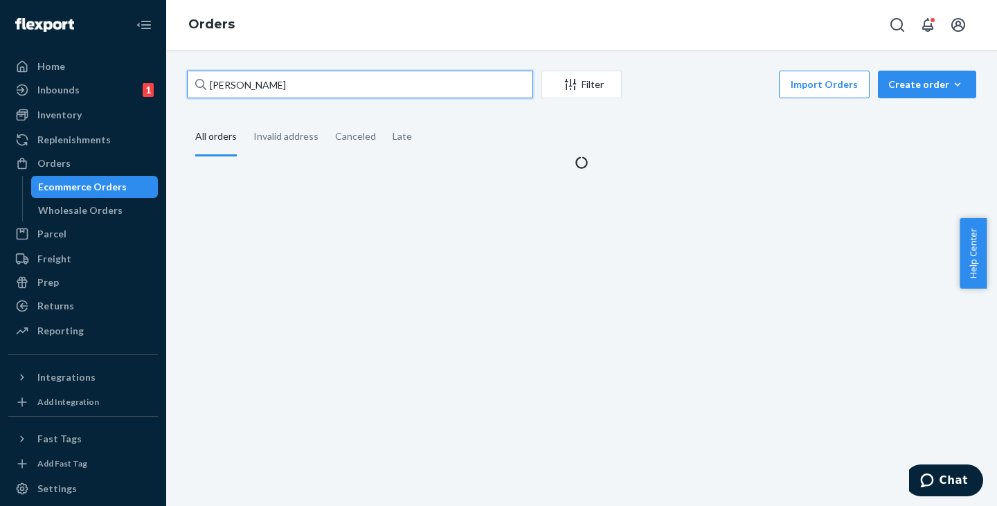
drag, startPoint x: 322, startPoint y: 81, endPoint x: 174, endPoint y: 73, distance: 147.7
click at [174, 73] on div "TABOR, JESSICA MARIE Filter Import Orders Create order Ecommerce order Removal …" at bounding box center [581, 278] width 831 height 456
paste input "CHRIS HAUK"
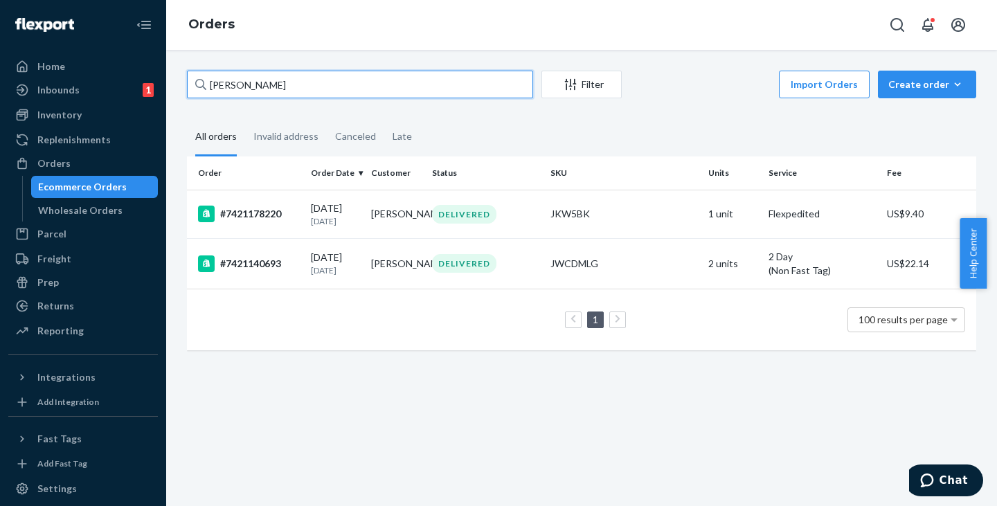
type input "CHRIS HAUKE"
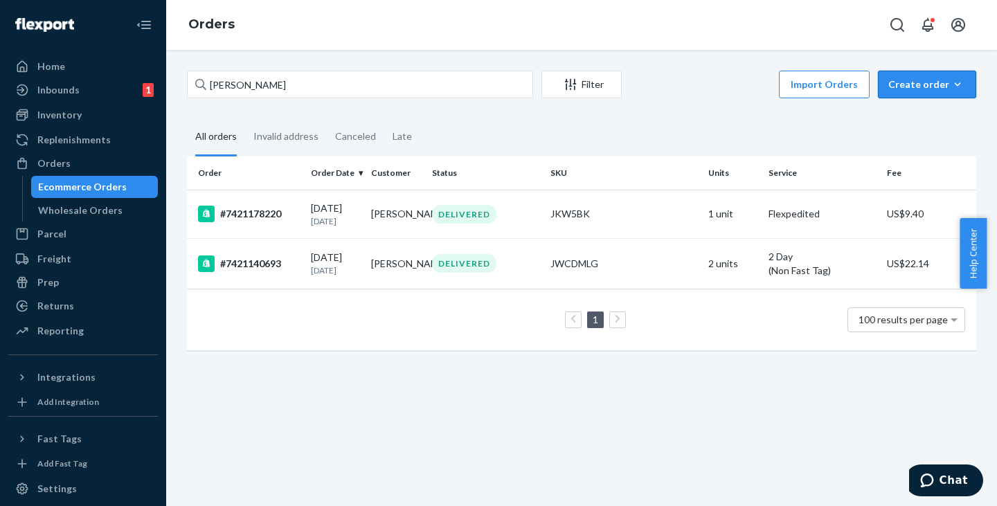
click at [911, 79] on div "Create order" at bounding box center [927, 85] width 78 height 14
click at [911, 118] on span "Ecommerce order" at bounding box center [935, 118] width 86 height 10
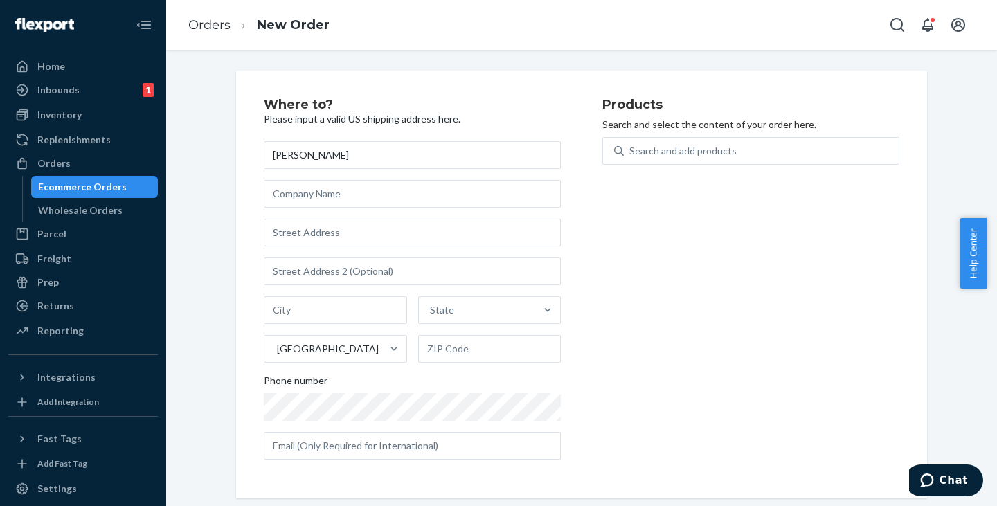
type input "CHRIS HAUKE"
click at [303, 240] on input "text" at bounding box center [412, 233] width 297 height 28
paste input "4876 STERLING DR, 4876 STERLING DRIVE, BUILDING 6, BOULDER, CO 803012350"
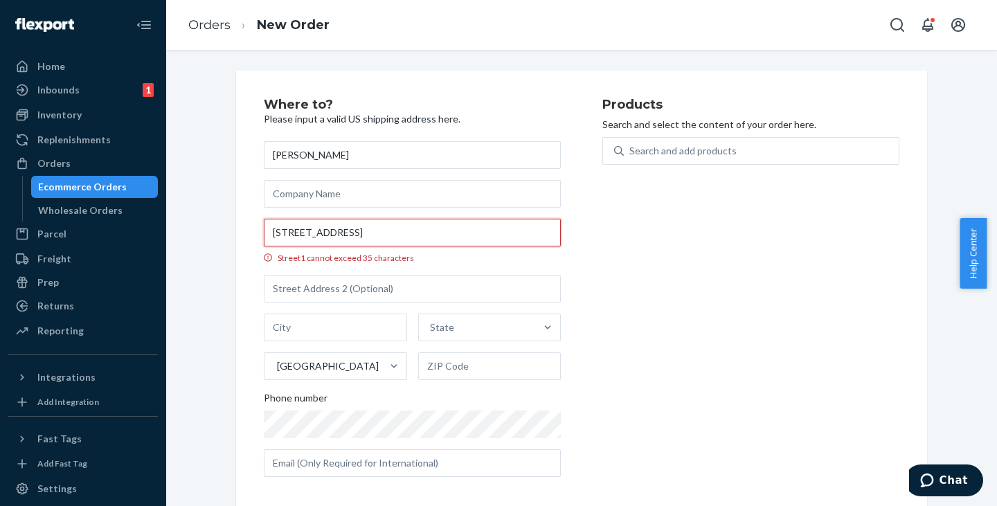
drag, startPoint x: 407, startPoint y: 231, endPoint x: 361, endPoint y: 237, distance: 46.9
click at [361, 237] on input "4876 STERLING DR, 4876 STERLING DRIVE, BUILDING 6, BOULDER, CO 803012350" at bounding box center [412, 233] width 297 height 28
click at [267, 229] on input "4876 STERLING DR, BOULDER, CO 803012350" at bounding box center [412, 233] width 297 height 28
click at [518, 226] on input "4876 STERLING DR, BOULDER, CO 803012350" at bounding box center [412, 233] width 297 height 28
drag, startPoint x: 517, startPoint y: 229, endPoint x: 252, endPoint y: 226, distance: 265.2
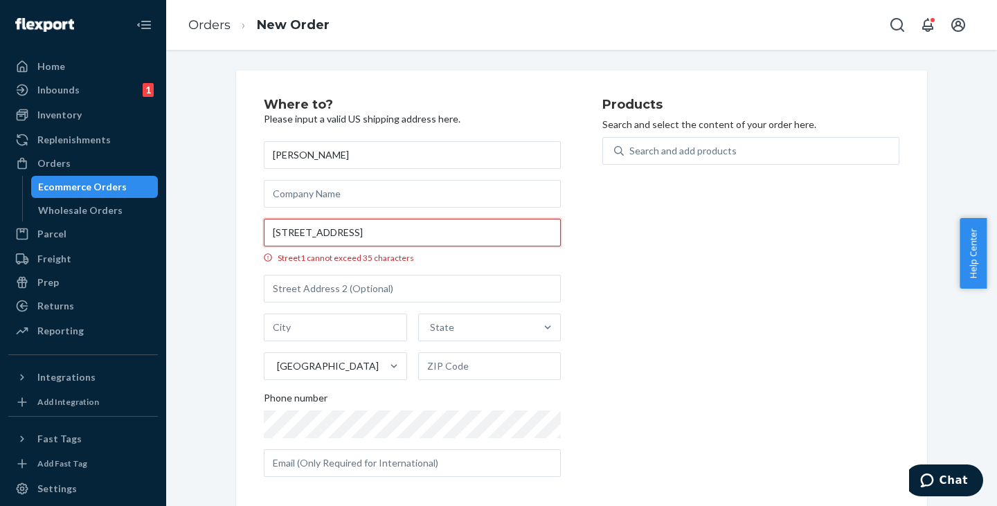
click at [252, 226] on div "Where to? Please input a valid US shipping address here. CHRIS HAUKE 4876 STERL…" at bounding box center [581, 293] width 691 height 445
paste input "IVE, BUILDING 6,"
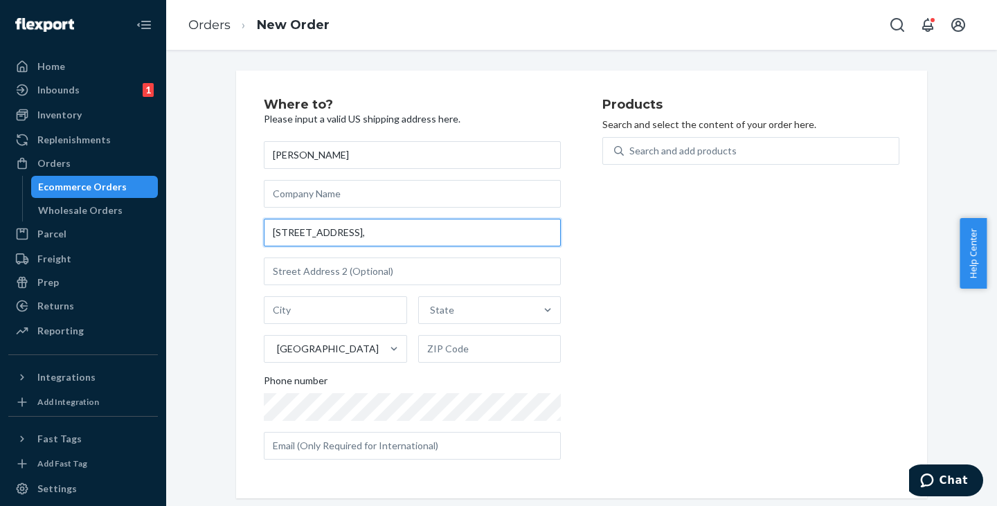
click at [442, 233] on input "4876 STERLING DRIVE, BUILDING 6," at bounding box center [412, 233] width 297 height 28
drag, startPoint x: 463, startPoint y: 230, endPoint x: 210, endPoint y: 222, distance: 252.2
click at [210, 222] on div "Where to? Please input a valid US shipping address here. CHRIS HAUKE 4876 STERL…" at bounding box center [582, 285] width 810 height 428
paste input ", 4876 STERLING DRIVE, BUILDING 6, BOULDER, CO 803012350"
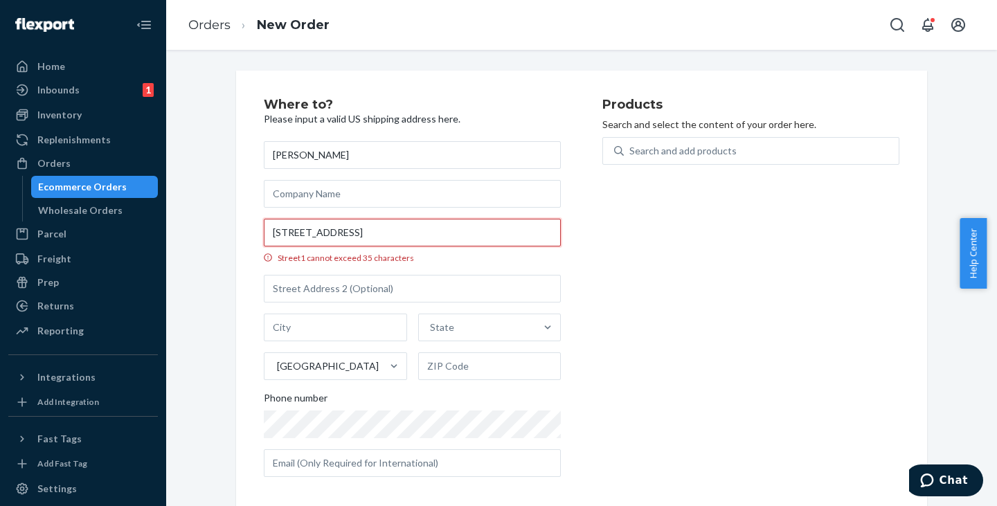
drag, startPoint x: 408, startPoint y: 231, endPoint x: 359, endPoint y: 237, distance: 49.6
click at [359, 237] on input "4876 STERLING DR, 4876 STERLING DRIVE, BUILDING 6, BOULDER, CO 803012350" at bounding box center [412, 233] width 297 height 28
click at [404, 228] on input "4876 STERLING DR, 4876 STERLING DRIVE, BUILDING 6, BOULDER, CO 803012350" at bounding box center [412, 233] width 297 height 28
drag, startPoint x: 463, startPoint y: 231, endPoint x: 353, endPoint y: 235, distance: 110.2
click at [353, 235] on input "4876 STERLING DR, 4876 STERLING DRIVE, BUILDING 6, BOULDER, CO 803012350" at bounding box center [412, 233] width 297 height 28
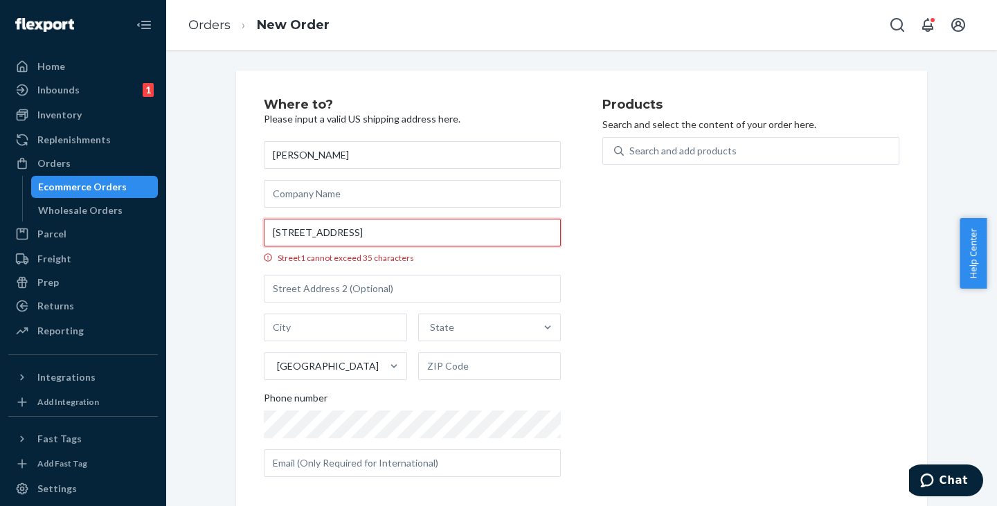
click at [416, 233] on input "4876 STERLING DR BUILDING 6, BOULDER, CO 803012350" at bounding box center [412, 233] width 297 height 28
type input "4876 STERLING DR BOULDER, CO 803012350"
click at [352, 283] on input "text" at bounding box center [412, 289] width 297 height 28
paste input "BUILDING 6,"
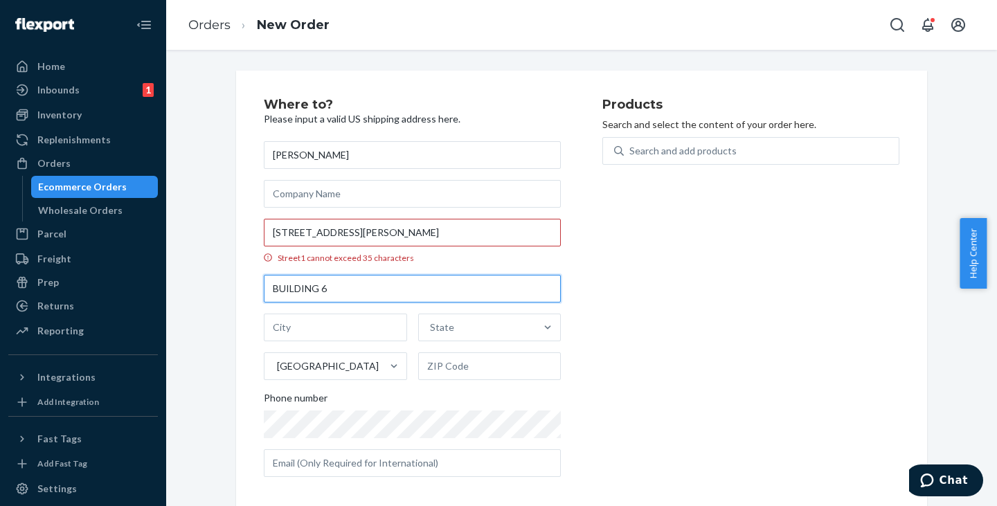
type input "BUILDING 6"
click at [370, 228] on input "4876 STERLING DR BOULDER, CO 803012350" at bounding box center [412, 233] width 297 height 28
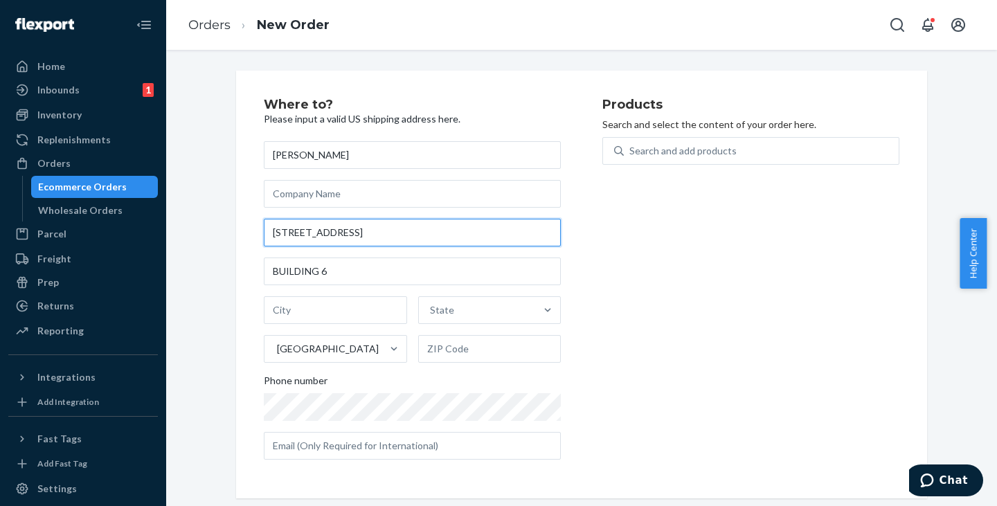
type input "4876 STERLING DR , CO 803012350"
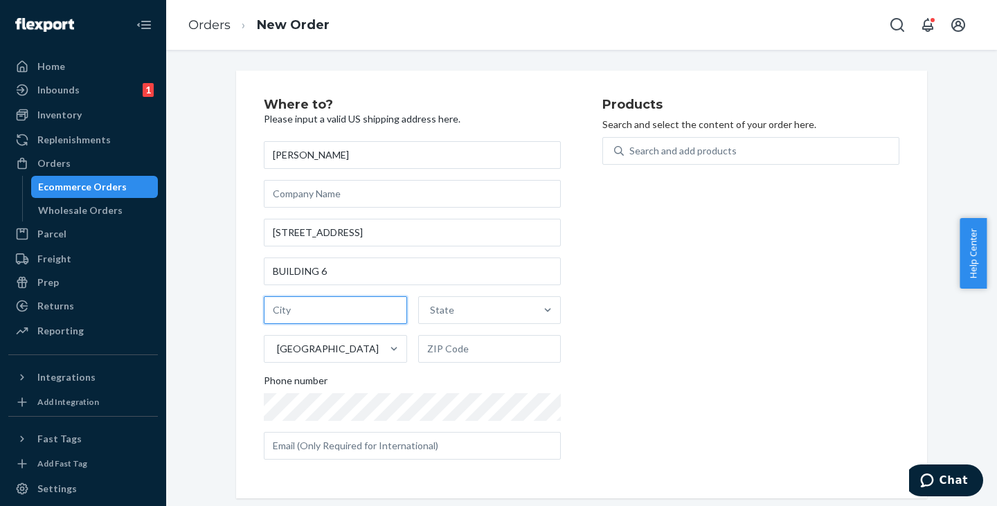
click at [313, 312] on input "text" at bounding box center [335, 310] width 143 height 28
paste input "BOULDER"
type input "BOULDER"
click at [775, 358] on div "Products Search and select the content of your order here. Search and add produ…" at bounding box center [750, 284] width 297 height 373
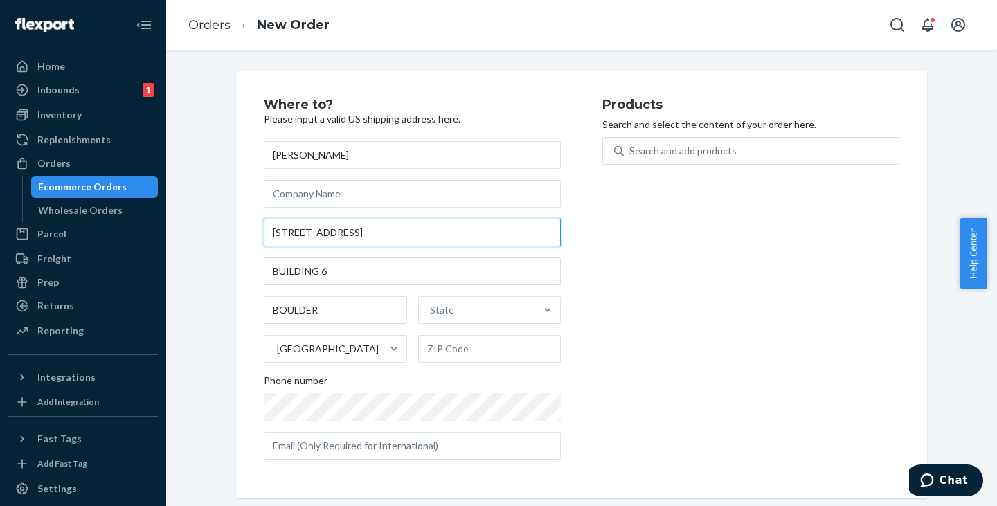
click at [391, 235] on input "4876 STERLING DR , CO 803012350" at bounding box center [412, 233] width 297 height 28
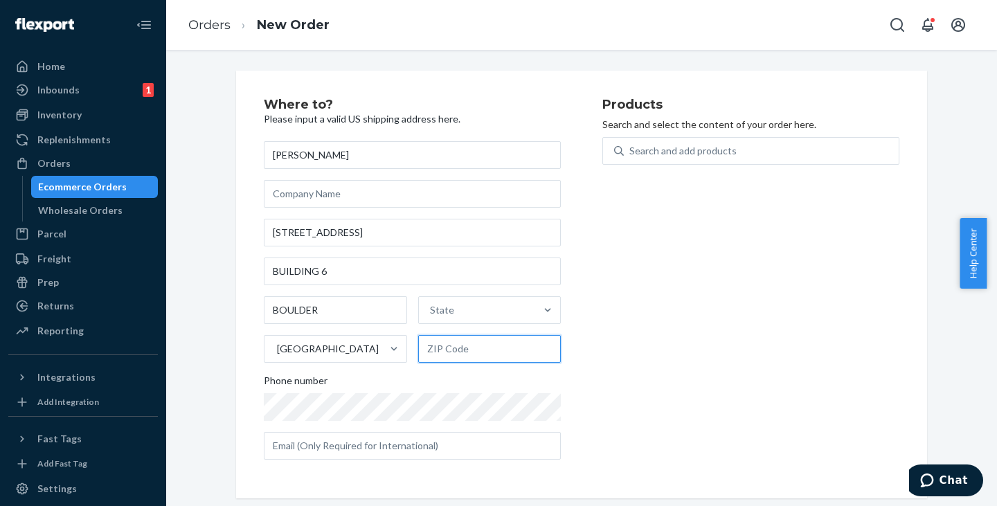
click at [492, 350] on input "text" at bounding box center [489, 349] width 143 height 28
paste input "803012350"
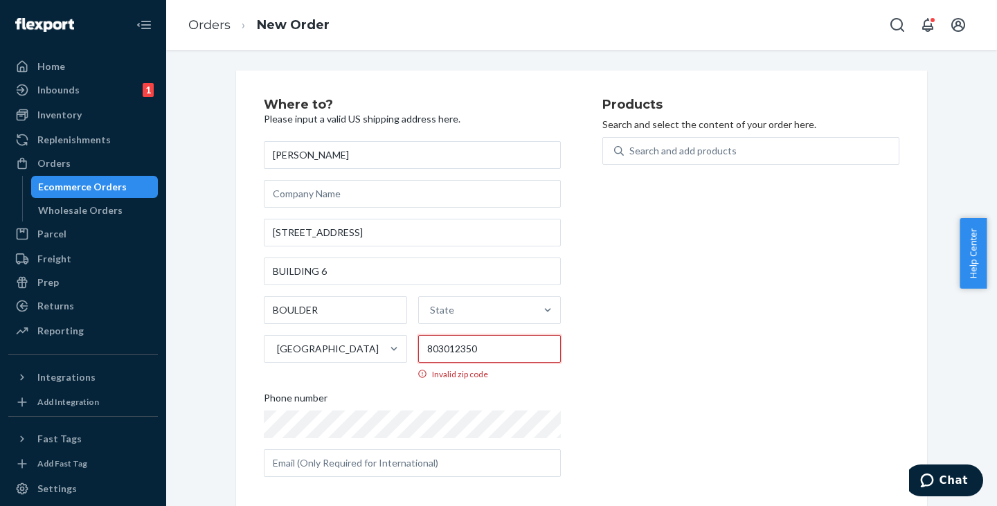
type input "803012350"
click at [616, 361] on div "Products Search and select the content of your order here. Search and add produ…" at bounding box center [750, 293] width 297 height 390
click at [439, 229] on input "4876 STERLING DR , CO 803012350" at bounding box center [412, 233] width 297 height 28
click at [363, 233] on input "4876 STERLING DR , CO 803012350" at bounding box center [412, 233] width 297 height 28
type input "4876 STERLING DR"
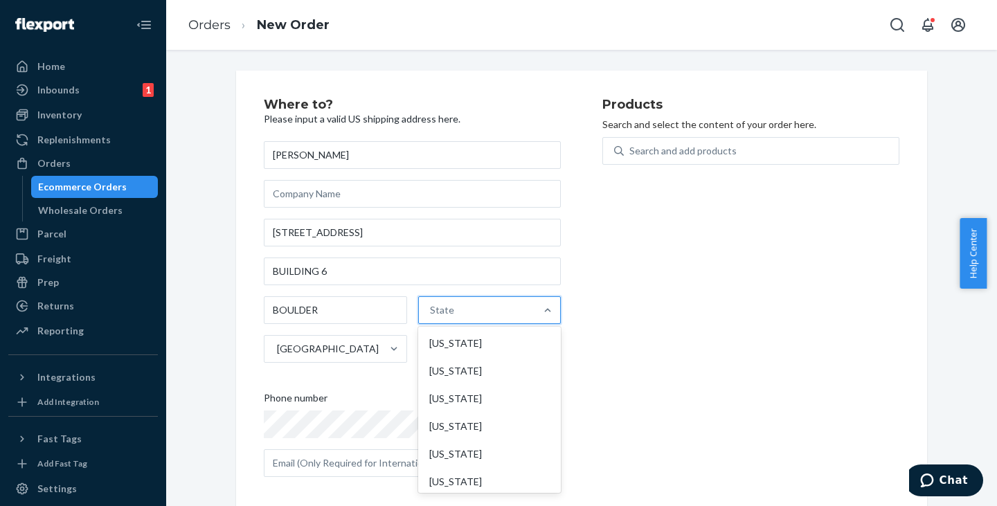
click at [459, 307] on div "State" at bounding box center [477, 310] width 117 height 28
click at [431, 307] on input "option Alabama focused, 1 of 59. 59 results available. Use Up and Down to choos…" at bounding box center [430, 310] width 1 height 14
click at [638, 338] on div "Products Search and select the content of your order here. Search and add produ…" at bounding box center [750, 293] width 297 height 390
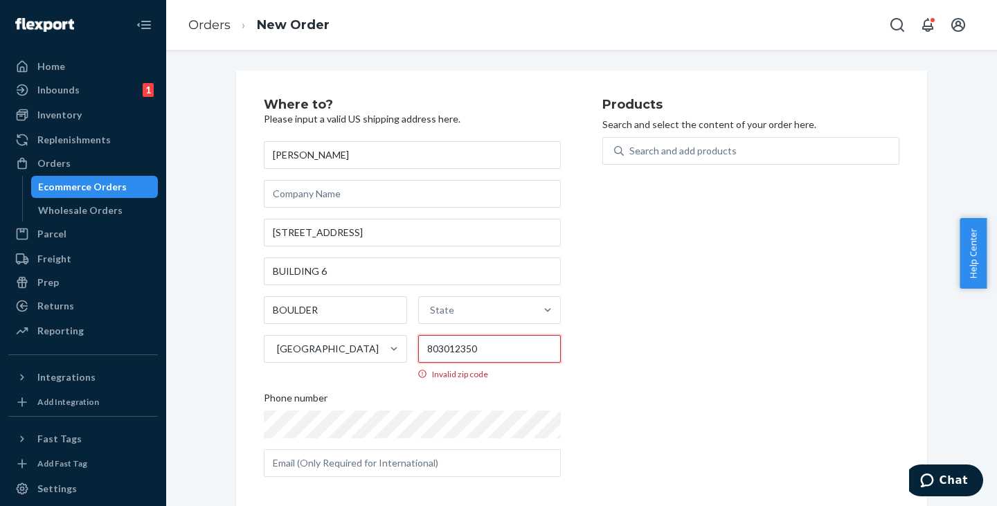
click at [516, 348] on input "803012350" at bounding box center [489, 349] width 143 height 28
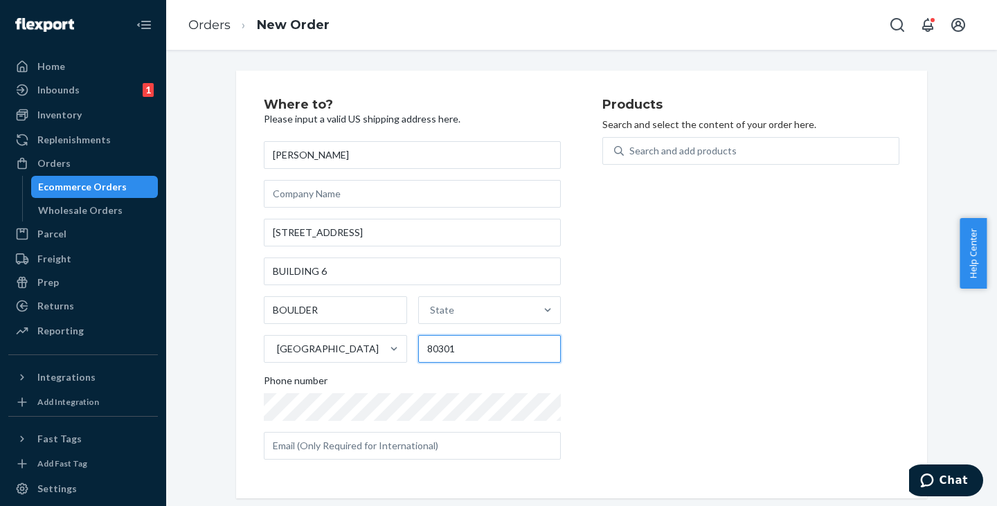
type input "80301"
click at [820, 320] on div "Products Search and select the content of your order here. Search and add produ…" at bounding box center [750, 284] width 297 height 373
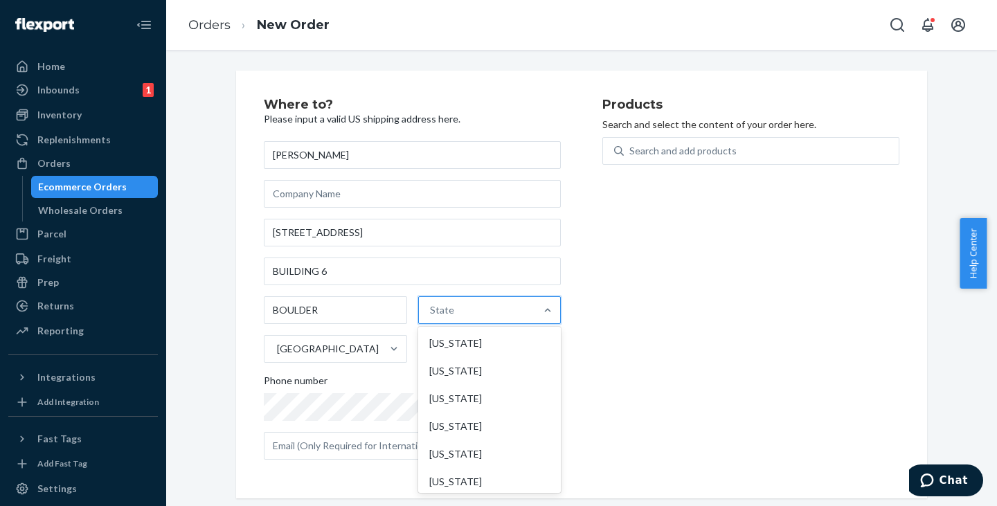
click at [480, 309] on div "State" at bounding box center [477, 310] width 117 height 28
click at [431, 309] on input "option Alabama focused, 0 of 59. 59 results available. Use Up and Down to choos…" at bounding box center [430, 310] width 1 height 14
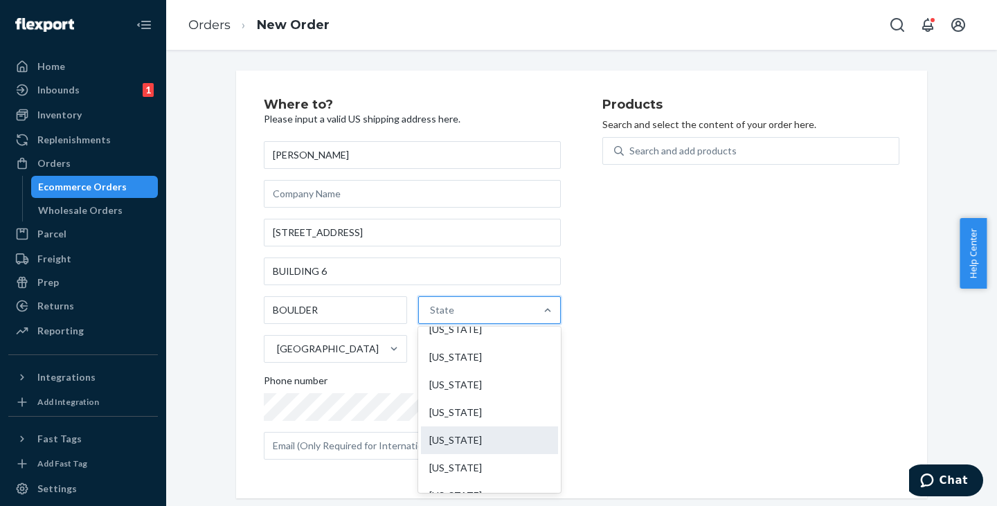
click at [472, 431] on div "Colorado" at bounding box center [490, 441] width 138 height 28
click at [431, 317] on input "option Colorado focused, 0 of 59. 59 results available. Use Up and Down to choo…" at bounding box center [430, 310] width 1 height 14
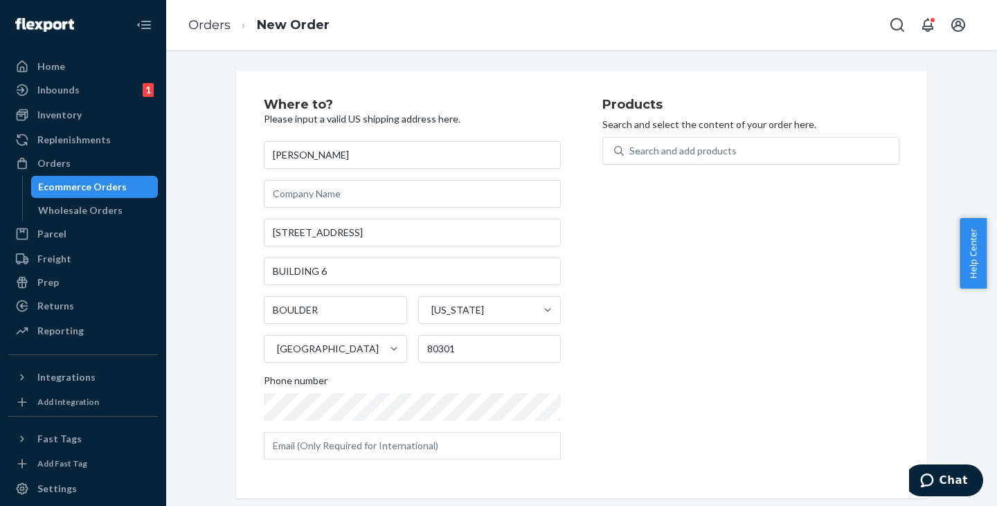
click at [679, 373] on div "Products Search and select the content of your order here. Search and add produ…" at bounding box center [750, 284] width 297 height 373
drag, startPoint x: 368, startPoint y: 229, endPoint x: 253, endPoint y: 225, distance: 115.0
click at [253, 225] on div "Where to? Please input a valid US shipping address here. CHRIS HAUKE 4876 STERL…" at bounding box center [581, 285] width 691 height 428
paste input ", 4876 STERLING DRIVE, BUILDING 6, BOULDER, CO 803012350"
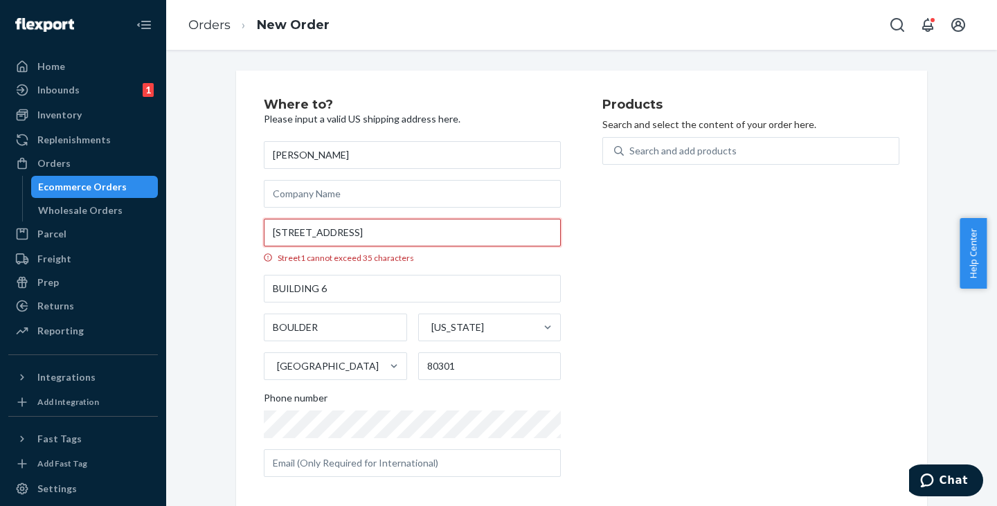
click at [409, 230] on input "4876 STERLING DR, 4876 STERLING DRIVE, BUILDING 6, BOULDER, CO 803012350" at bounding box center [412, 233] width 297 height 28
drag, startPoint x: 349, startPoint y: 229, endPoint x: 358, endPoint y: 235, distance: 10.6
click at [358, 235] on input "4876 STERLING DR, 4876 STERLING DRIVE, BUILDING 6, BOULDER, CO 803012350" at bounding box center [412, 233] width 297 height 28
click at [418, 228] on input "4876 STERLING DR, BUILDING 6, BOULDER, CO 803012350" at bounding box center [412, 233] width 297 height 28
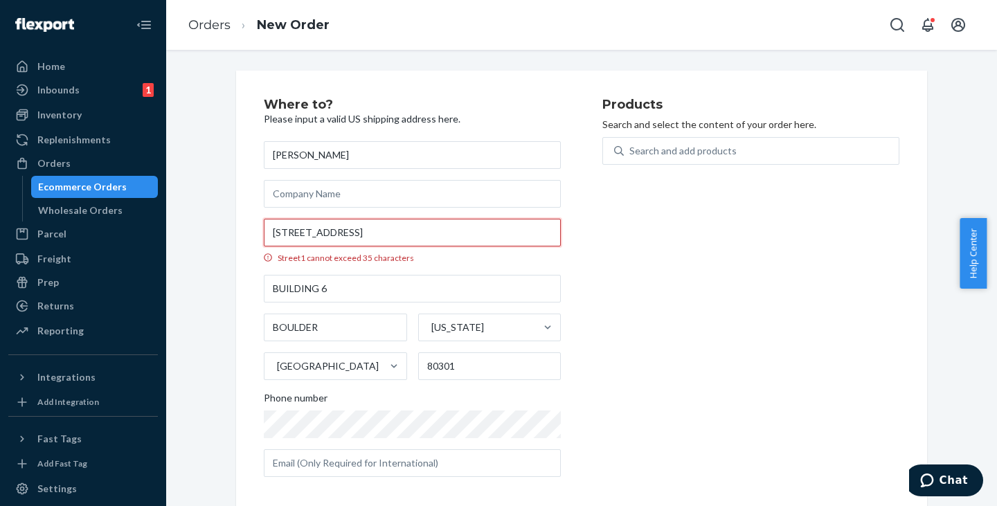
click at [383, 233] on input "4876 STERLING DR, BOULDER, CO 803012350" at bounding box center [412, 233] width 297 height 28
drag, startPoint x: 495, startPoint y: 230, endPoint x: 351, endPoint y: 235, distance: 144.1
click at [351, 235] on input "4876 STERLING DR, BOULDER, CO 803012350" at bounding box center [412, 233] width 297 height 28
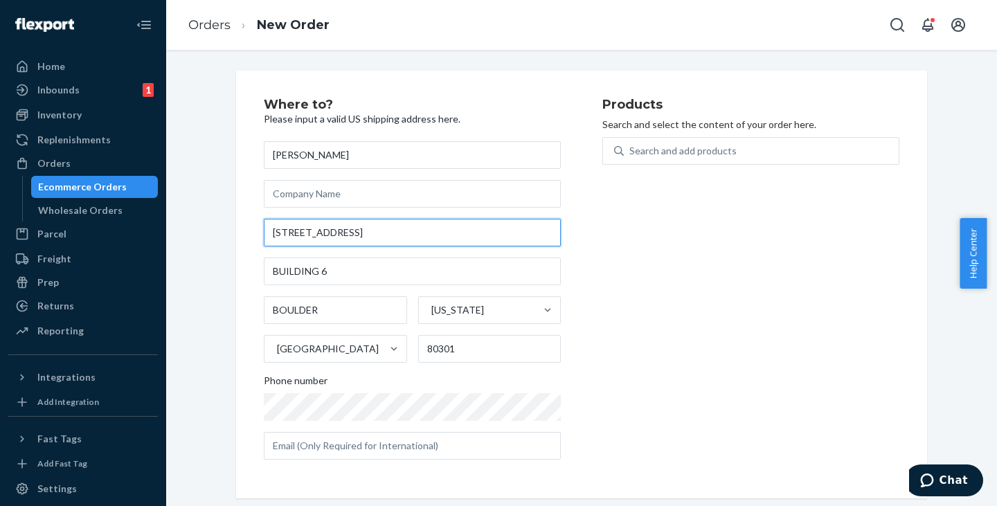
type input "4876 STERLING DR"
click at [705, 326] on div "Products Search and select the content of your order here. Search and add produ…" at bounding box center [750, 284] width 297 height 373
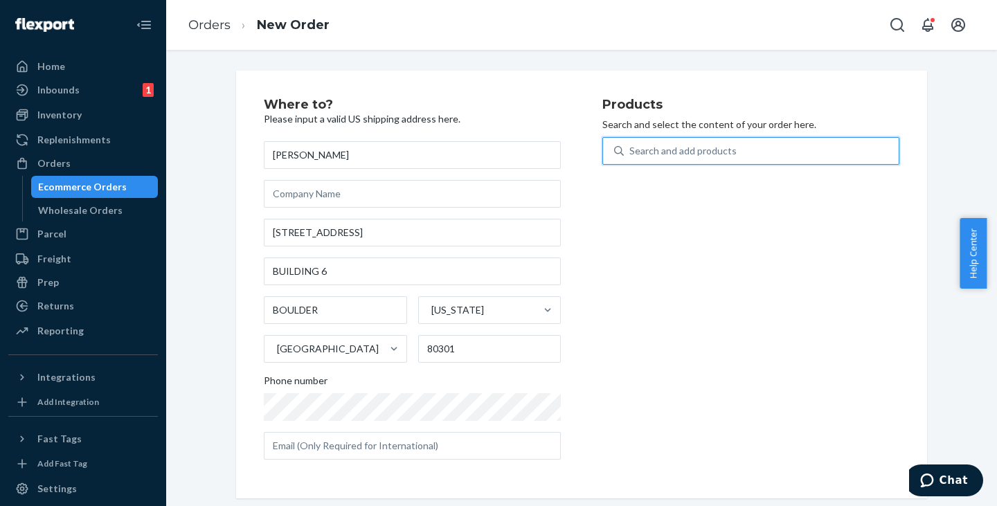
click at [704, 140] on div "Search and add products" at bounding box center [761, 150] width 275 height 25
click at [631, 144] on input "0 results available. Use Up and Down to choose options, press Enter to select t…" at bounding box center [629, 151] width 1 height 14
paste input "JKW5BK"
type input "JKW5BK"
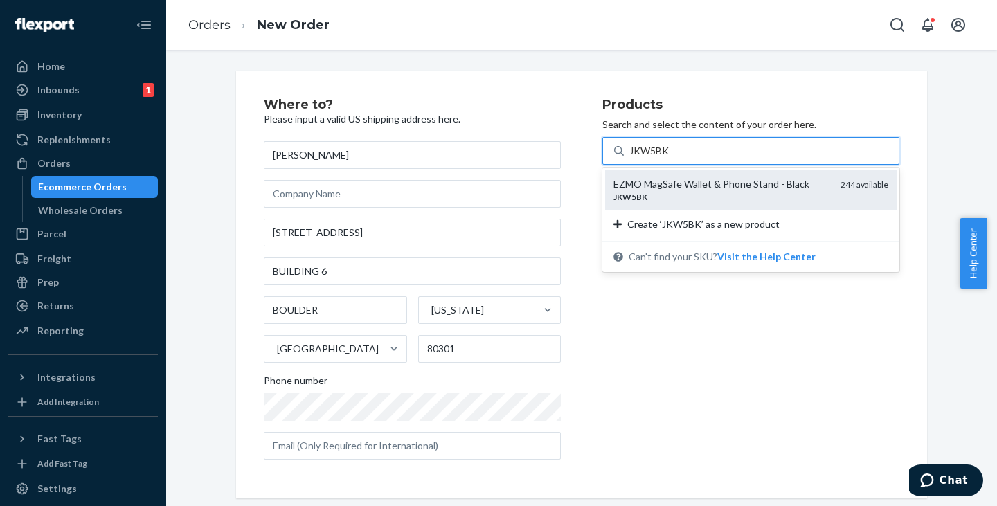
click at [657, 187] on div "EZMO MagSafe Wallet & Phone Stand - Black" at bounding box center [721, 184] width 216 height 14
click at [657, 158] on input "JKW5BK" at bounding box center [649, 151] width 41 height 14
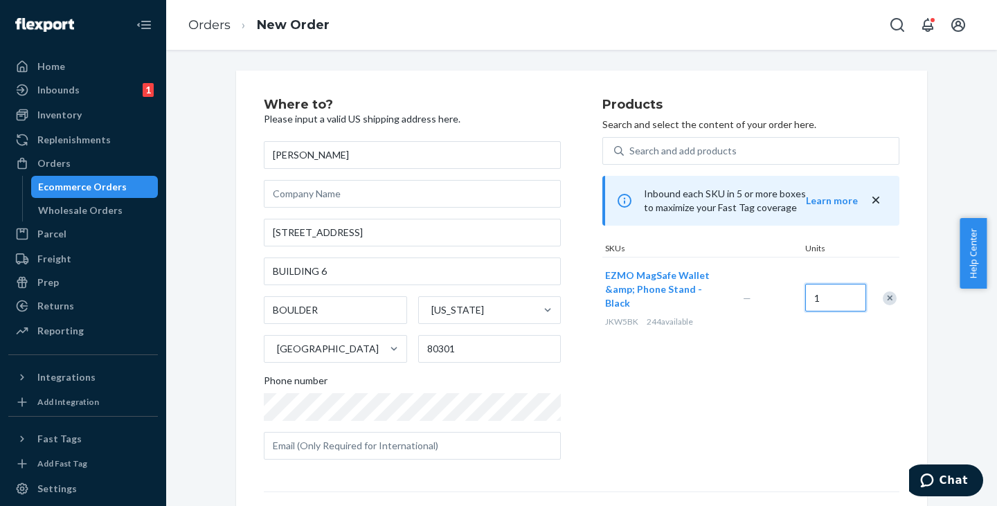
click at [829, 296] on input "1" at bounding box center [835, 298] width 61 height 28
type input "2"
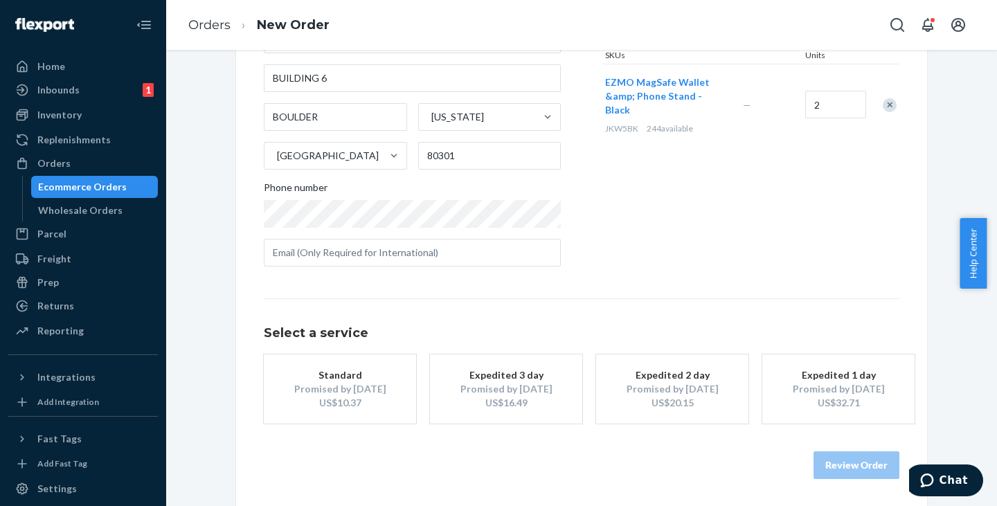
click at [353, 374] on div "Standard" at bounding box center [340, 375] width 111 height 14
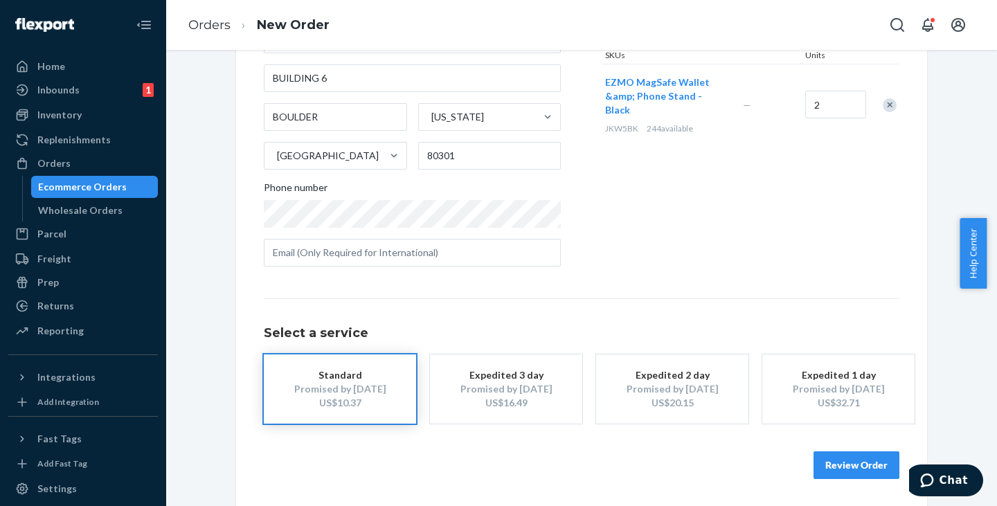
click at [859, 466] on button "Review Order" at bounding box center [857, 465] width 86 height 28
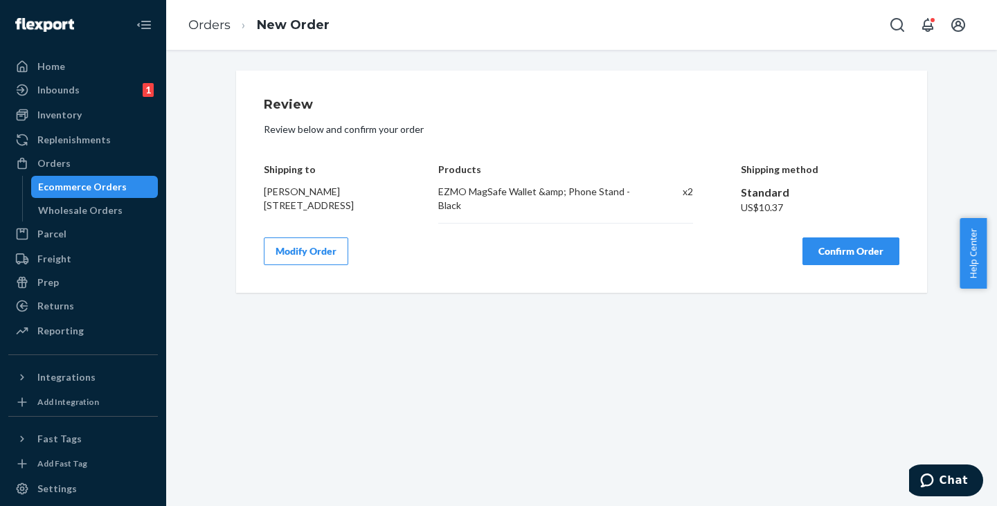
drag, startPoint x: 836, startPoint y: 271, endPoint x: 827, endPoint y: 273, distance: 9.4
click at [836, 265] on button "Confirm Order" at bounding box center [850, 251] width 97 height 28
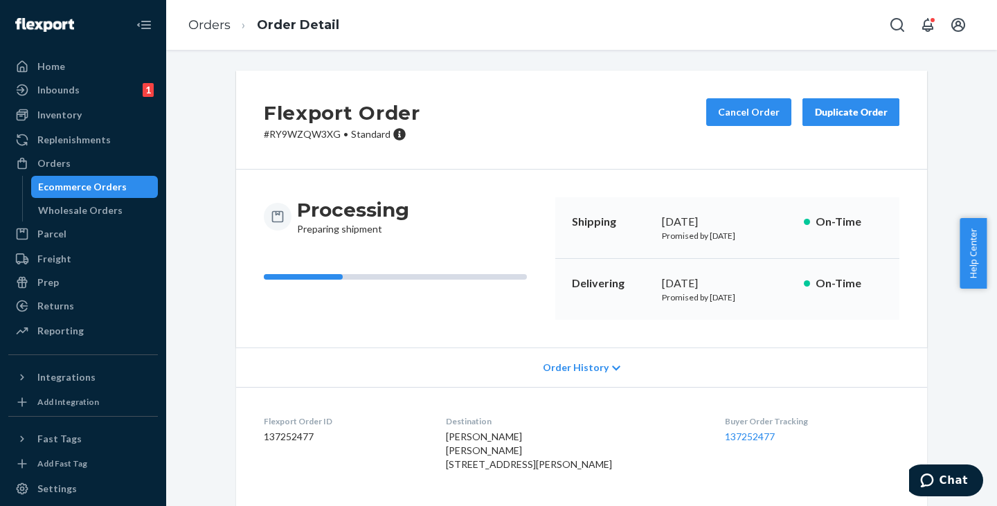
click at [312, 137] on p "# RY9WZQW3XG • Standard" at bounding box center [342, 134] width 156 height 14
